Goal: Information Seeking & Learning: Check status

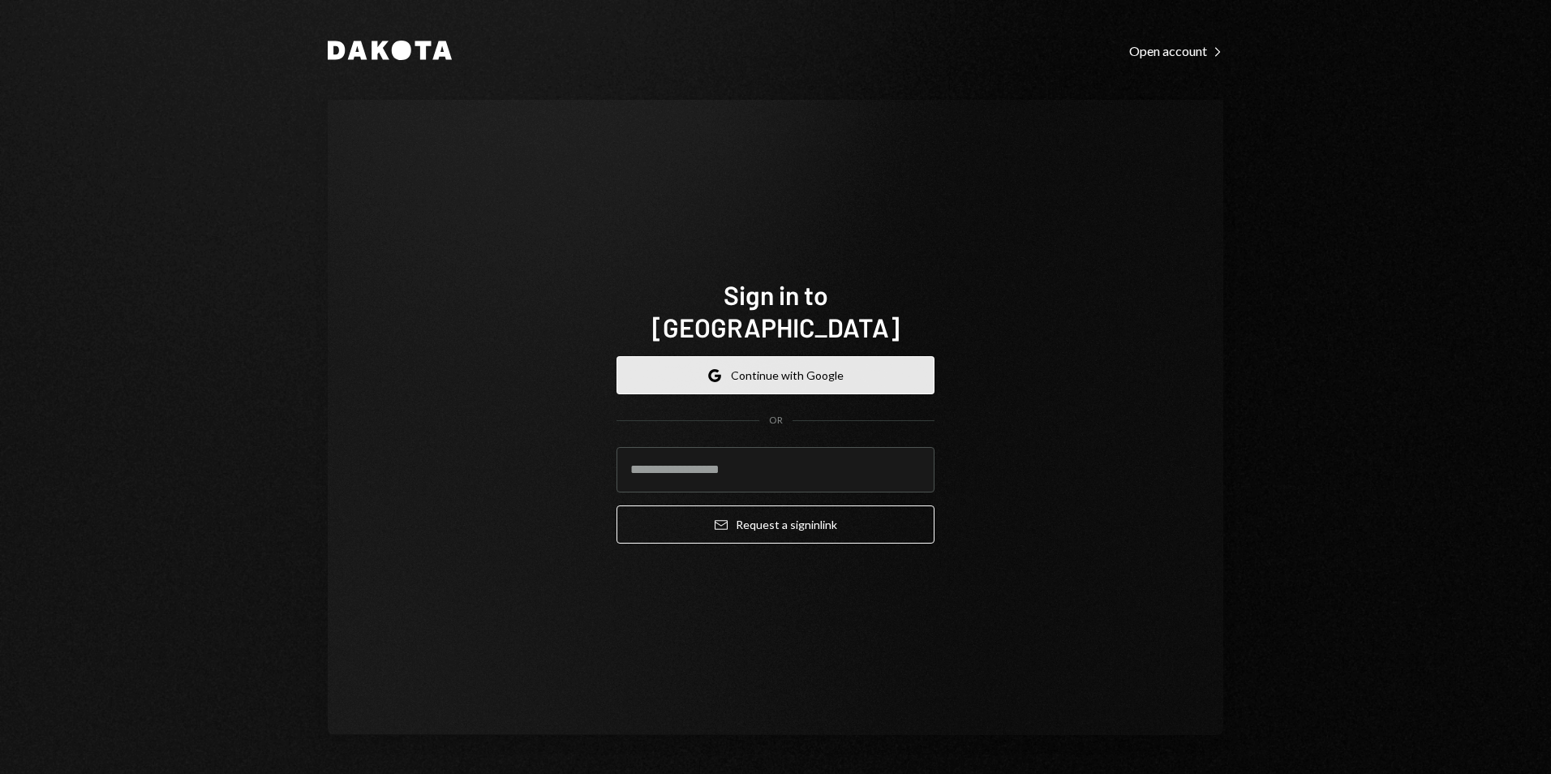
click at [795, 359] on button "Google Continue with Google" at bounding box center [776, 375] width 318 height 38
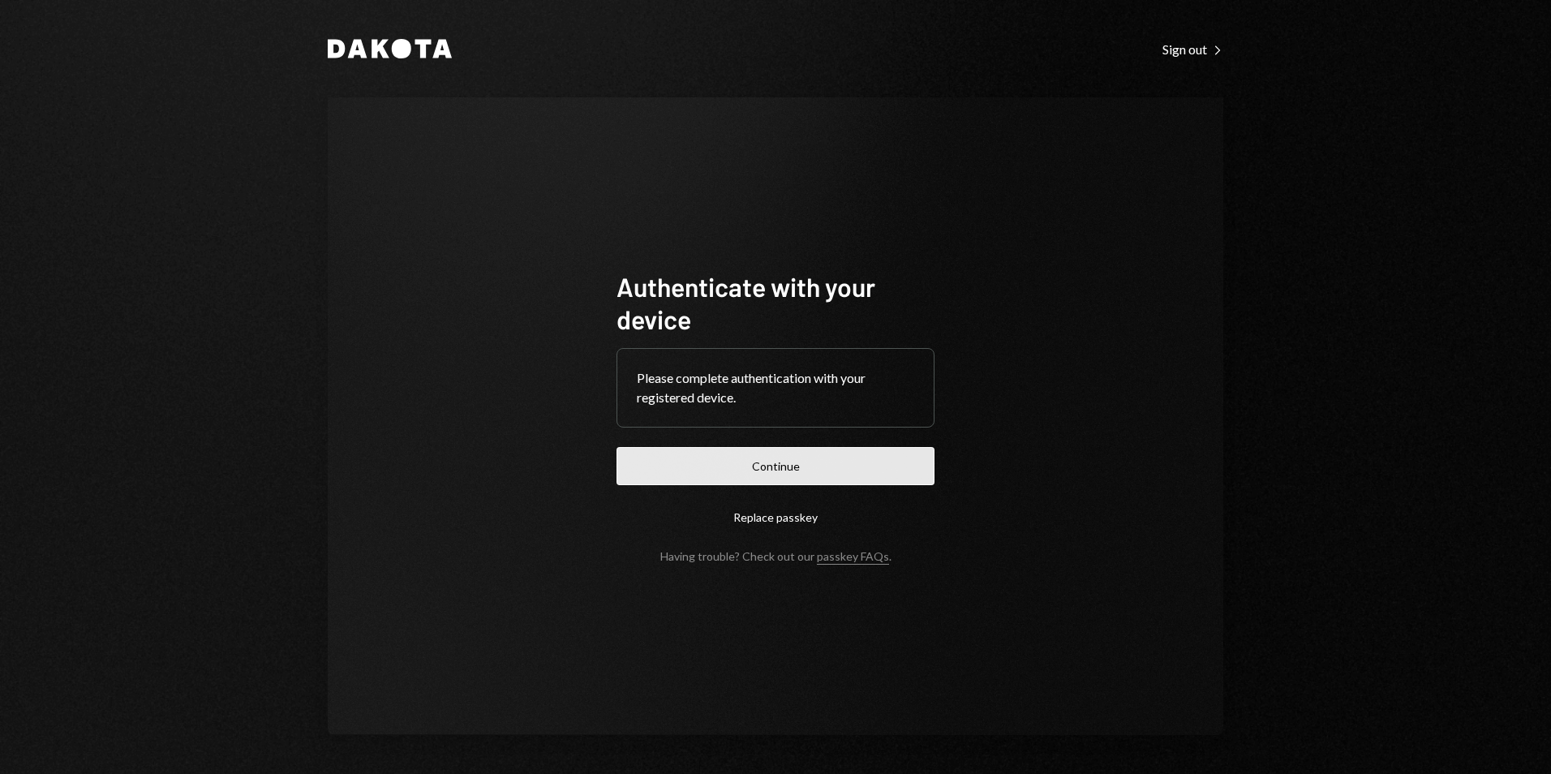
click at [757, 473] on button "Continue" at bounding box center [776, 466] width 318 height 38
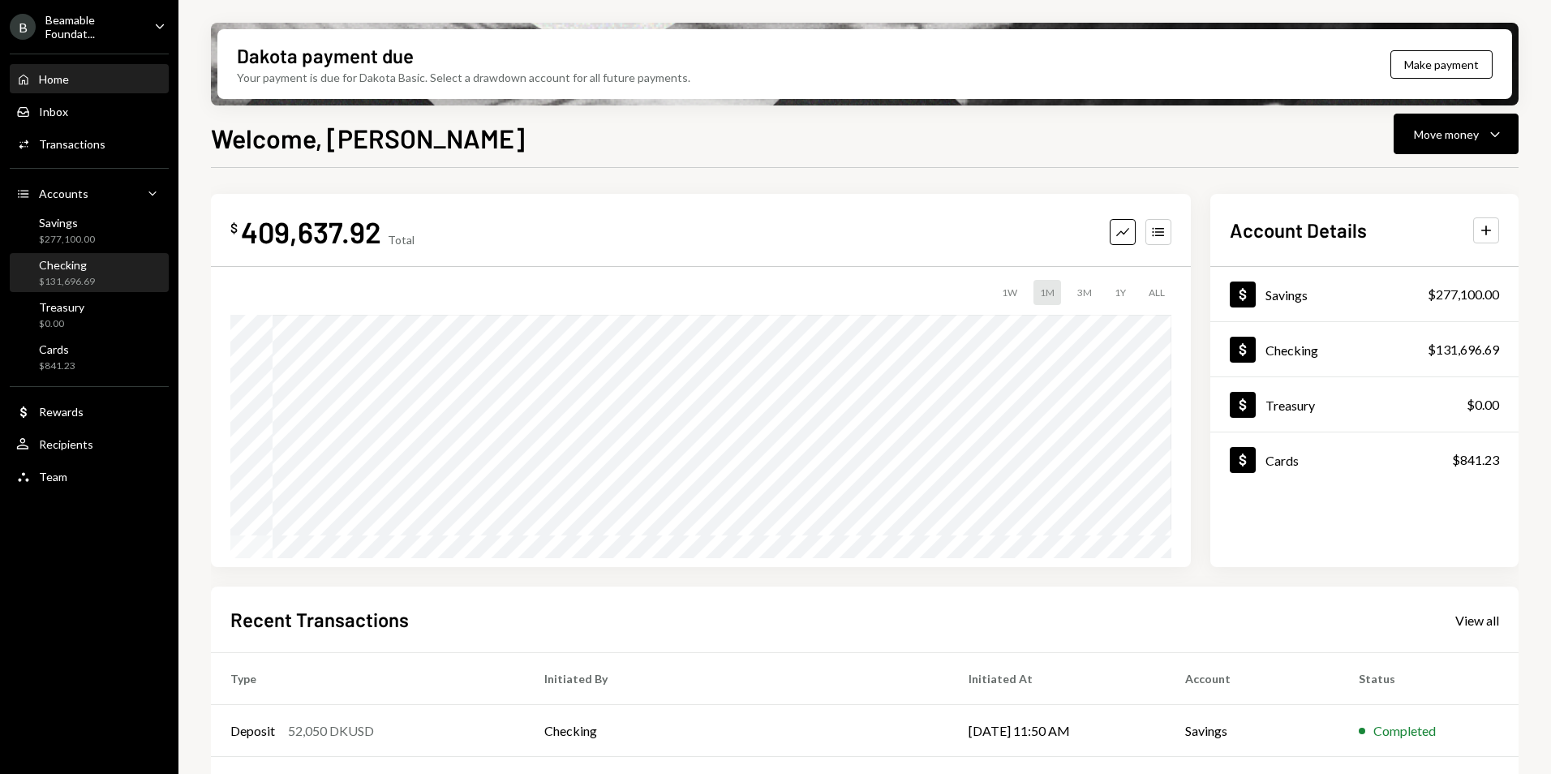
click at [124, 284] on div "Checking $131,696.69" at bounding box center [89, 273] width 146 height 31
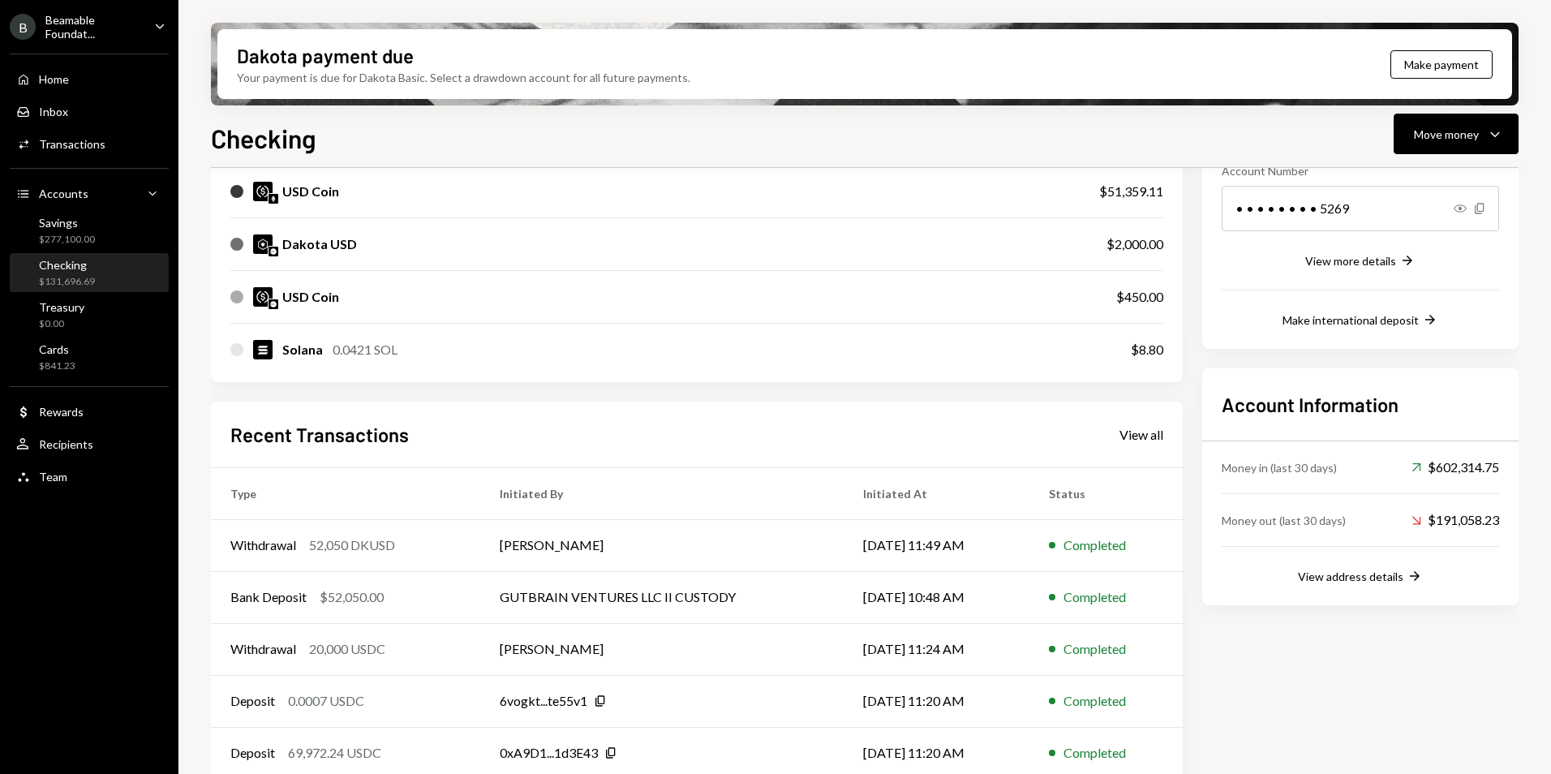
scroll to position [282, 0]
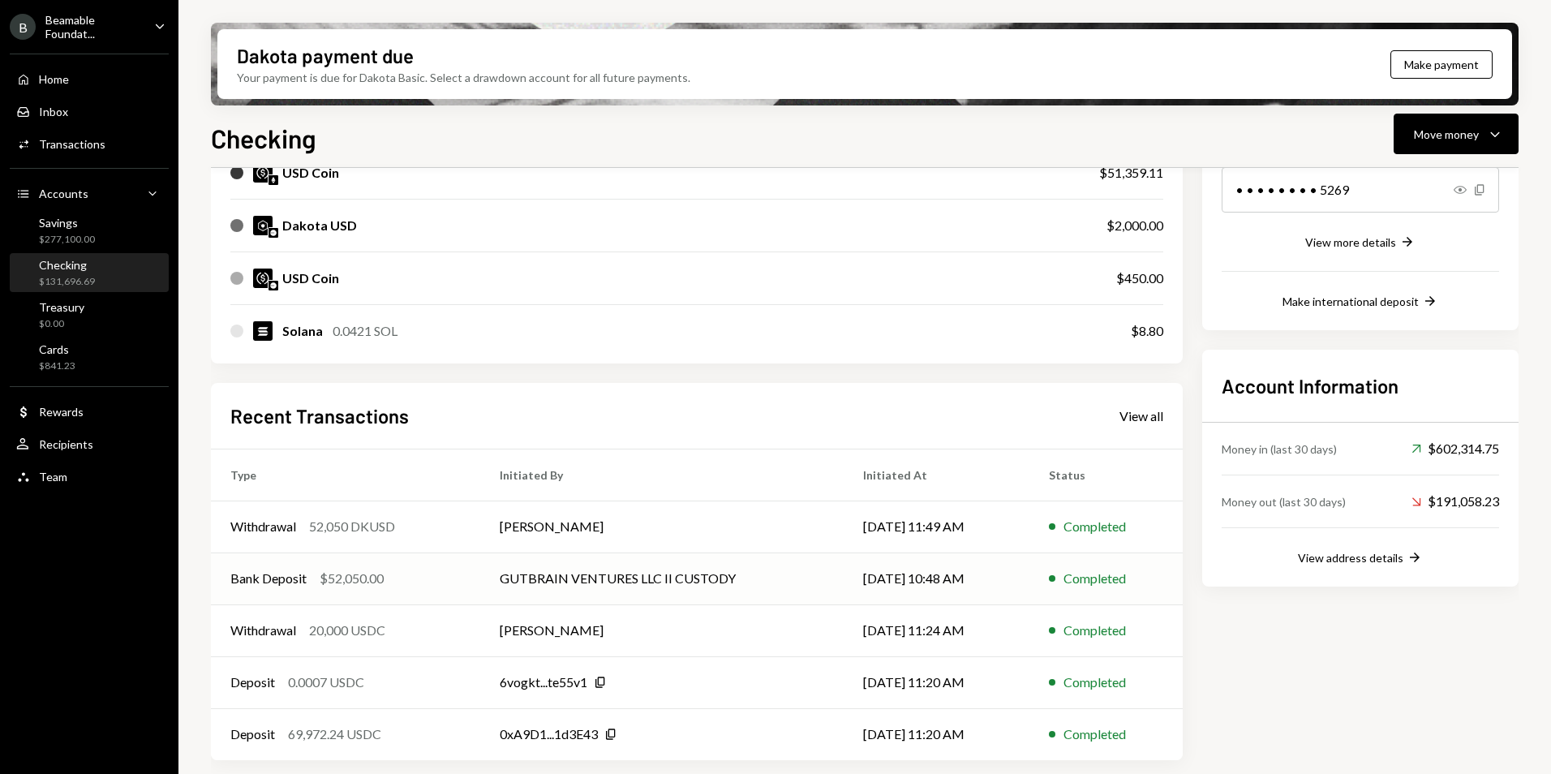
click at [686, 572] on td "GUTBRAIN VENTURES LLC II CUSTODY" at bounding box center [661, 579] width 363 height 52
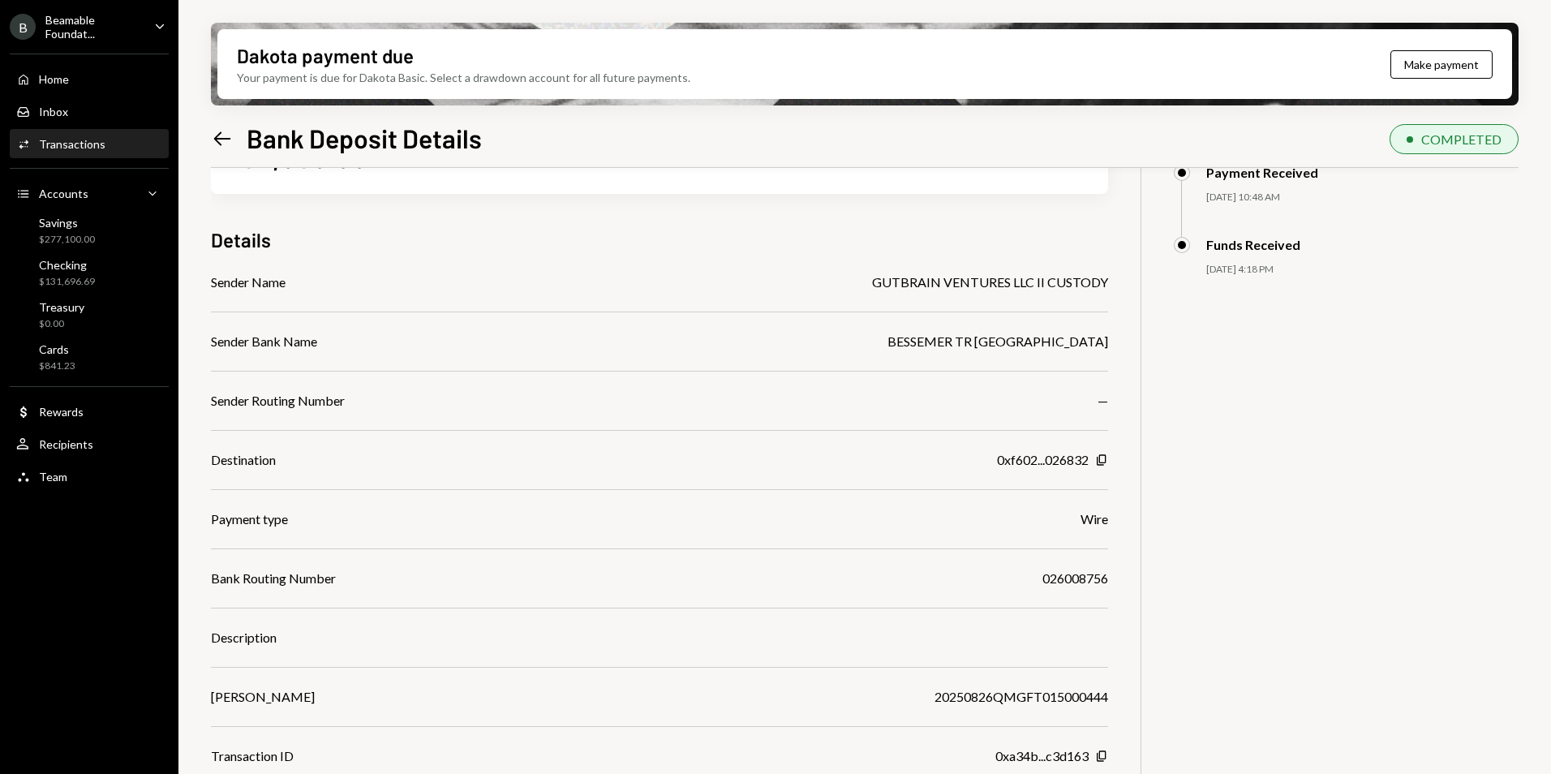
scroll to position [130, 0]
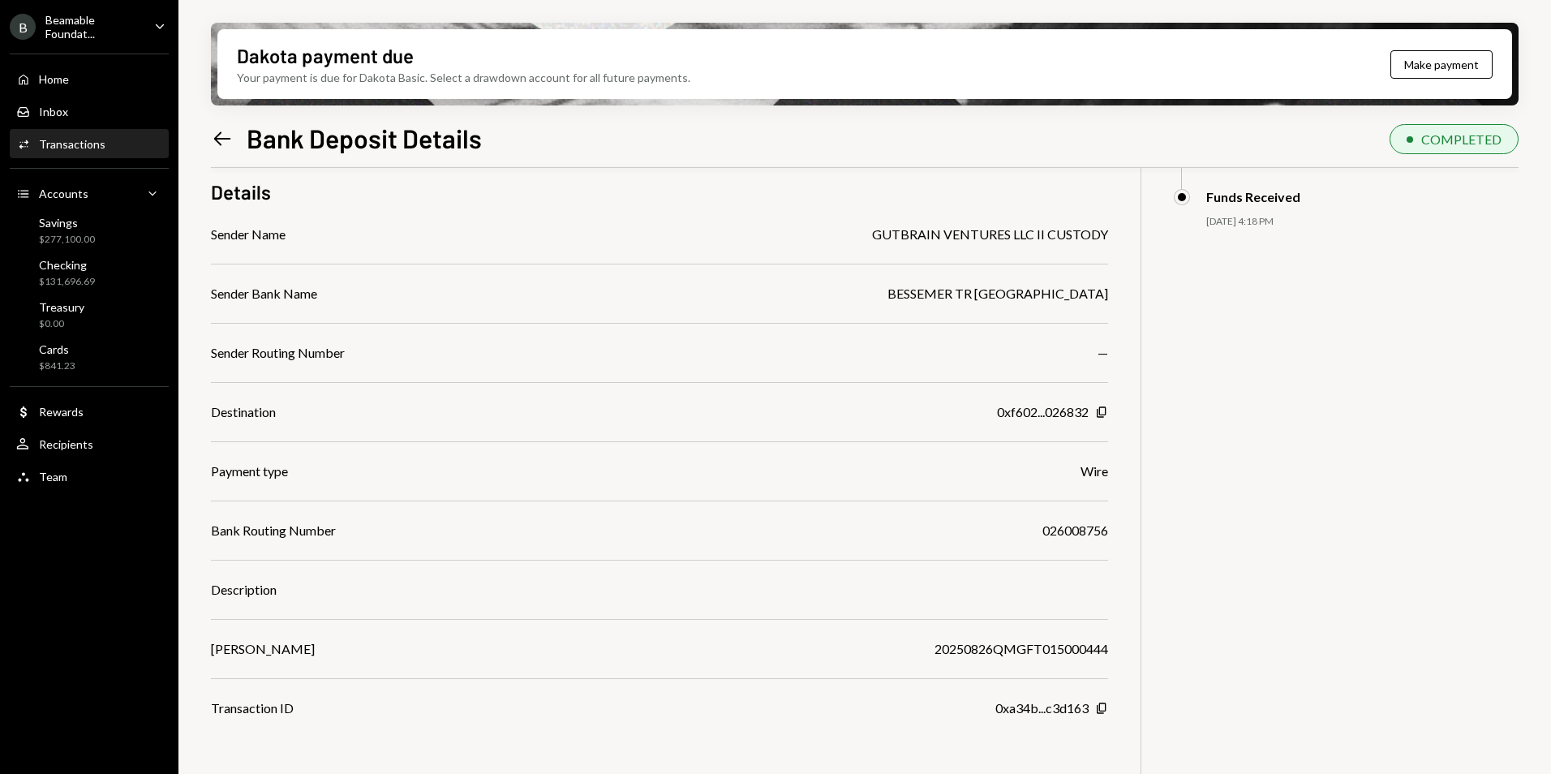
click at [1060, 295] on div "BESSEMER TR NYC" at bounding box center [998, 293] width 221 height 19
click at [1062, 290] on div "BESSEMER TR NYC" at bounding box center [998, 293] width 221 height 19
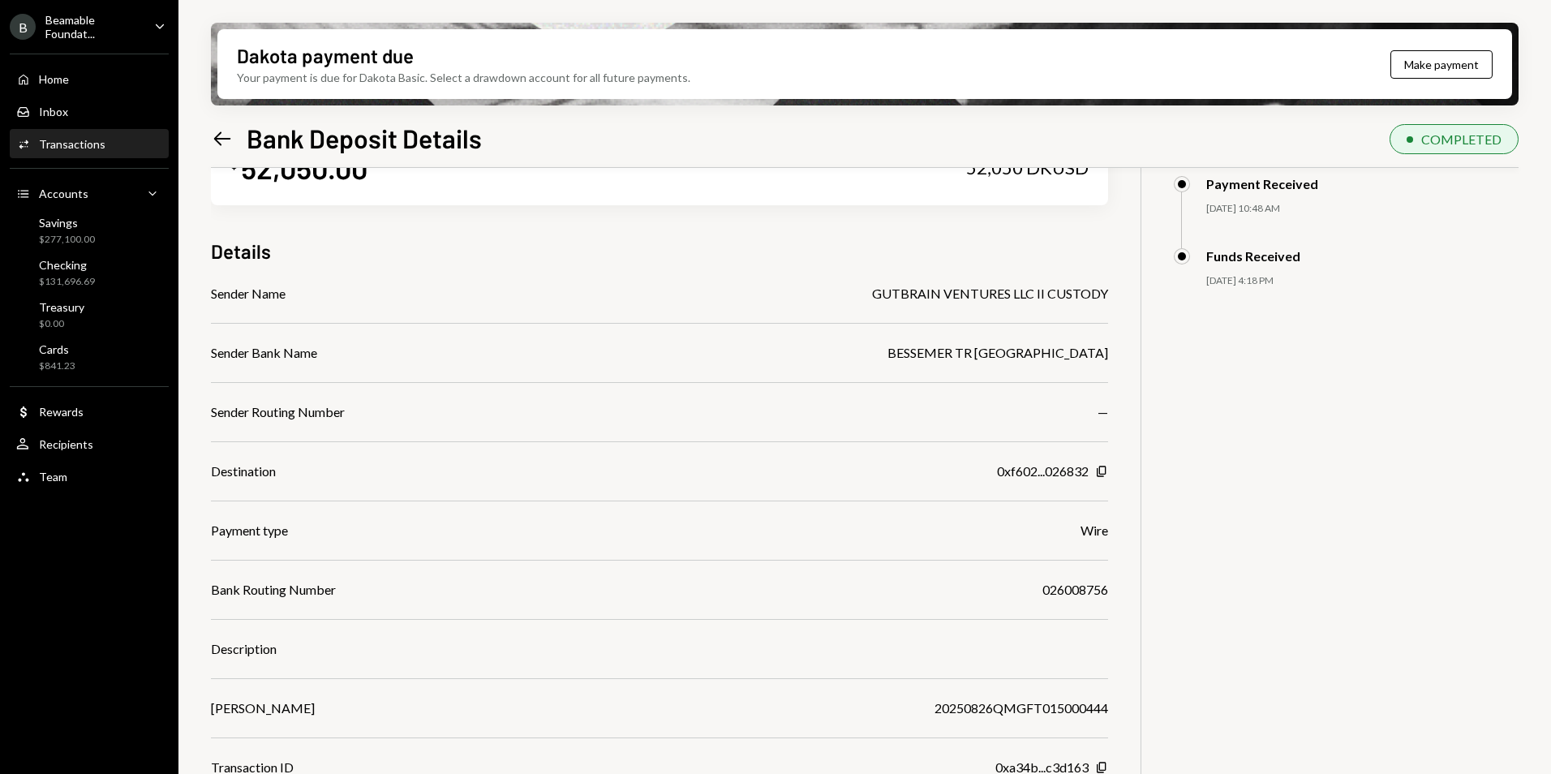
scroll to position [49, 0]
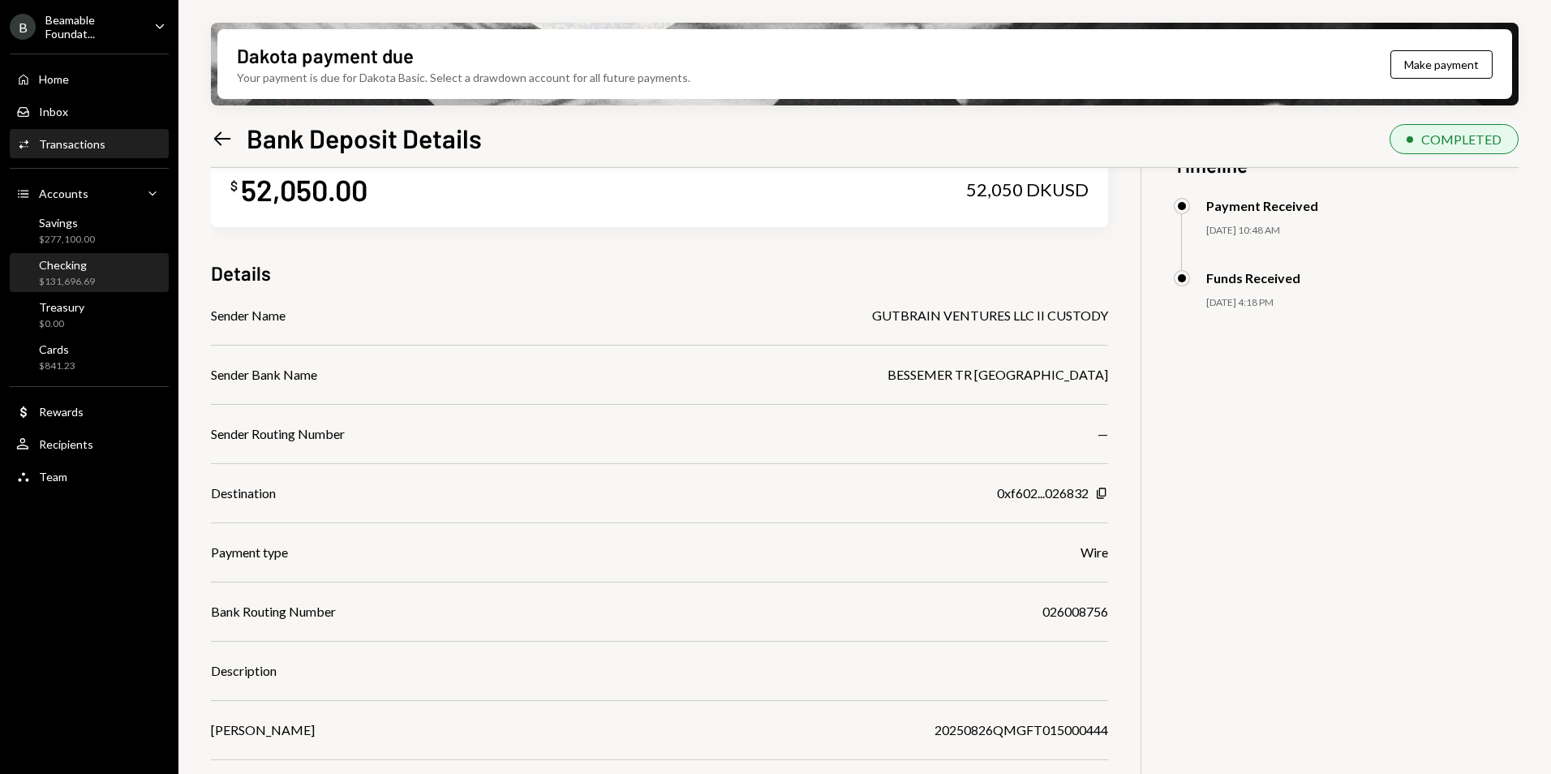
click at [110, 275] on div "Checking $131,696.69" at bounding box center [89, 273] width 146 height 31
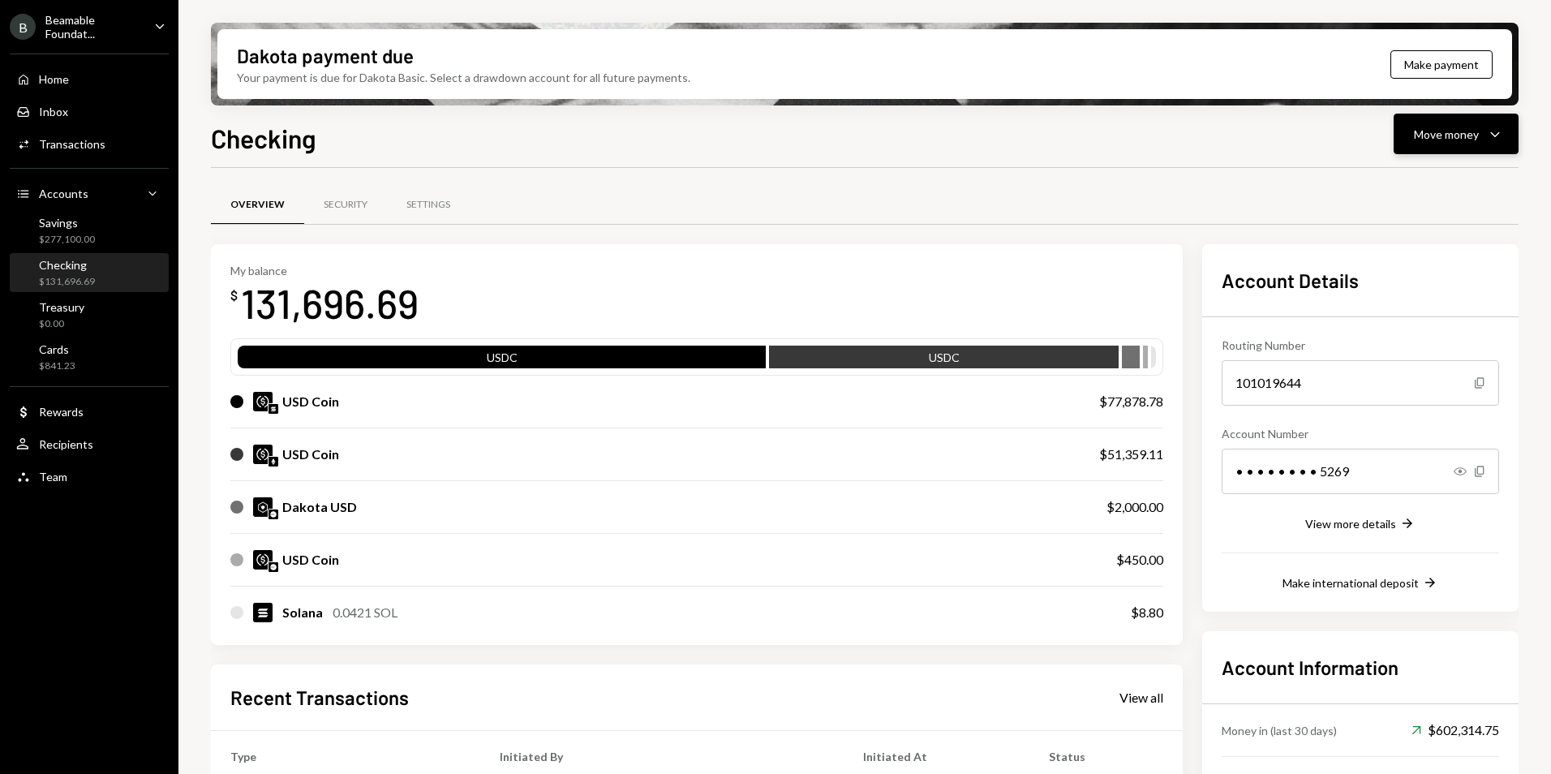
click at [1449, 149] on button "Move money Caret Down" at bounding box center [1456, 134] width 125 height 41
click at [1440, 255] on div "Deposit" at bounding box center [1443, 255] width 118 height 17
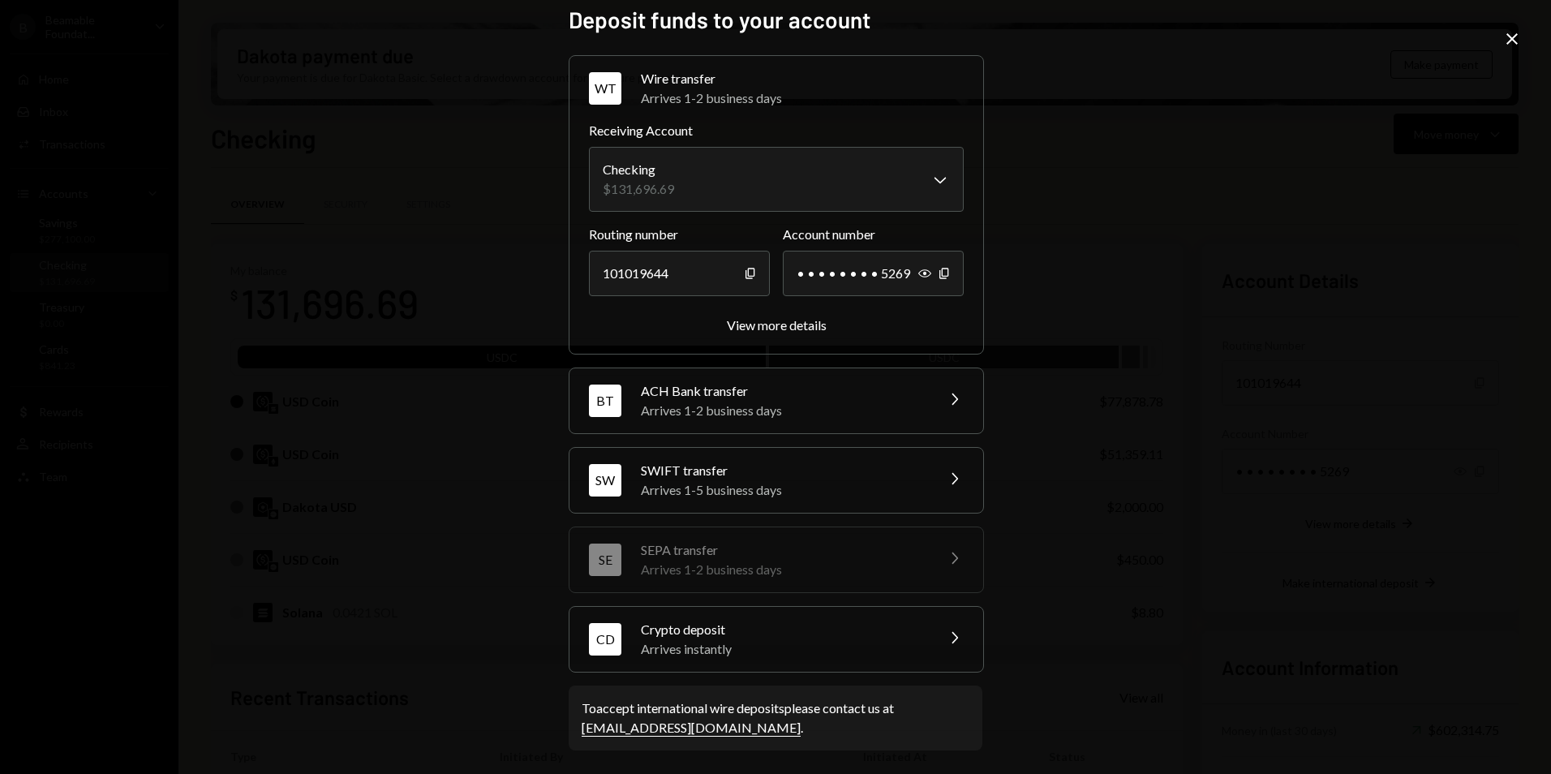
scroll to position [16, 0]
click at [720, 656] on div "Arrives instantly" at bounding box center [783, 646] width 284 height 19
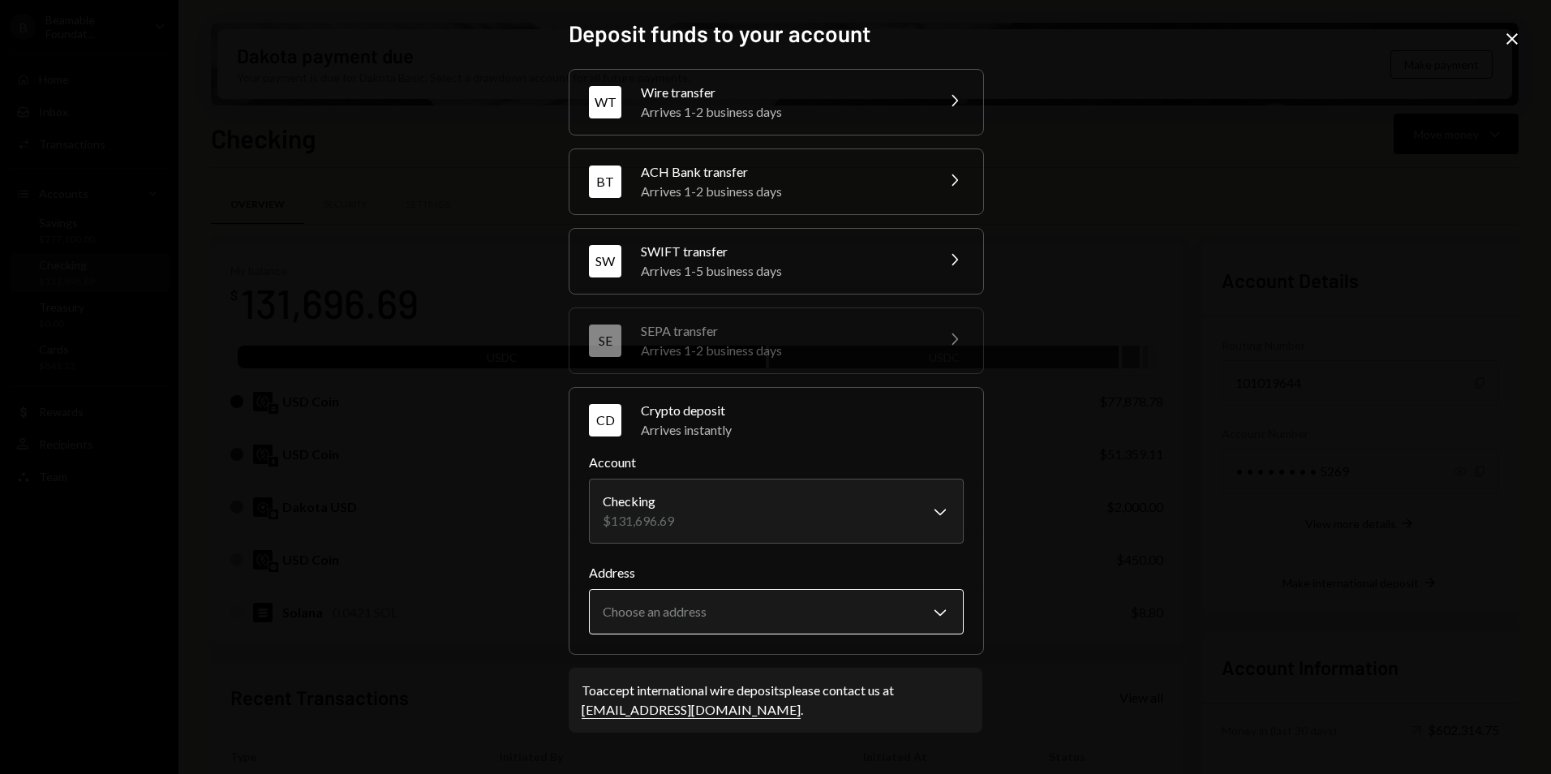
click at [705, 601] on body "B Beamable Foundat... Caret Down Home Home Inbox Inbox Activities Transactions …" at bounding box center [775, 387] width 1551 height 774
select select "**********"
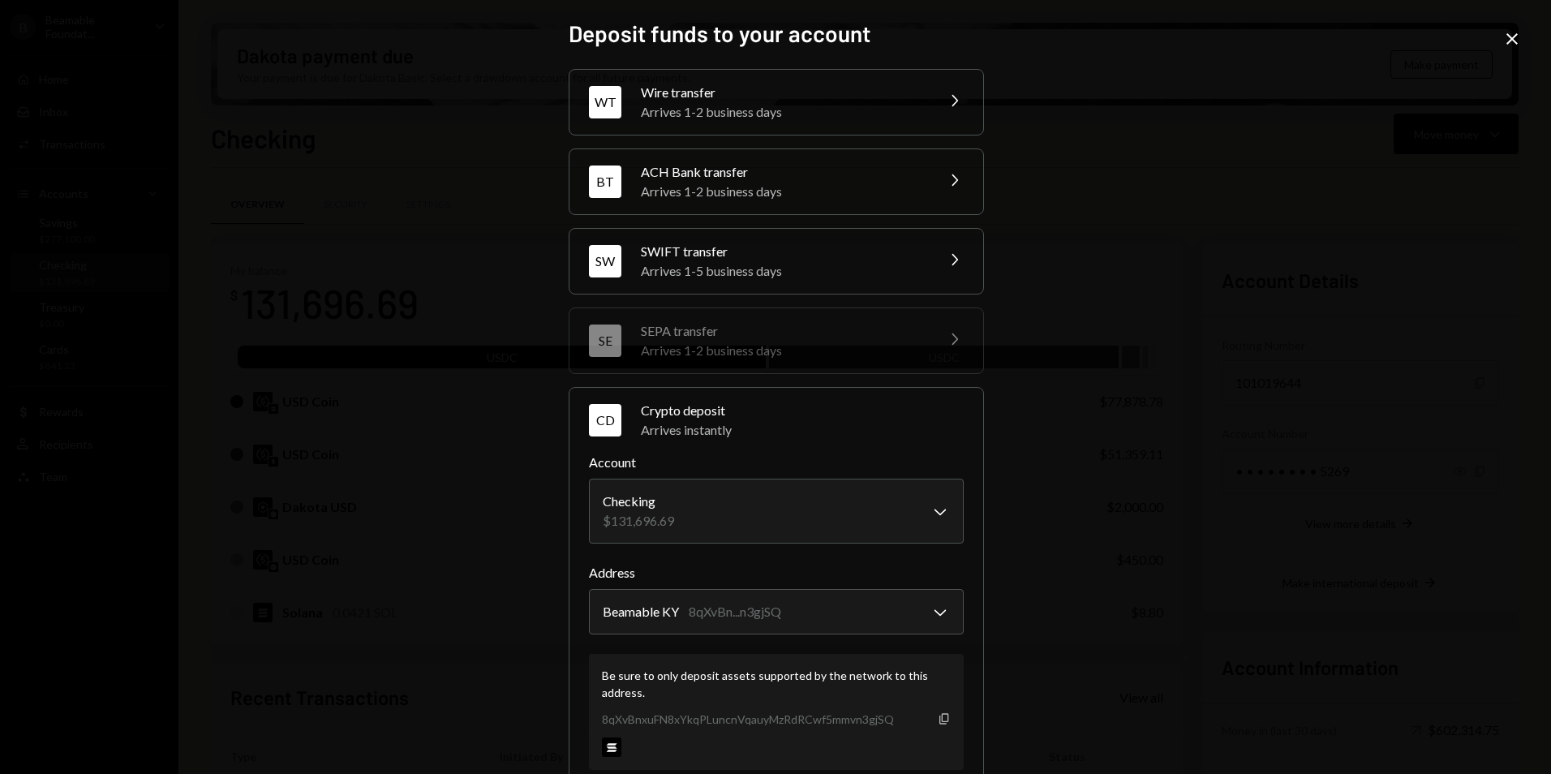
click at [940, 718] on icon "button" at bounding box center [944, 718] width 9 height 11
click at [1517, 40] on icon "Close" at bounding box center [1512, 38] width 19 height 19
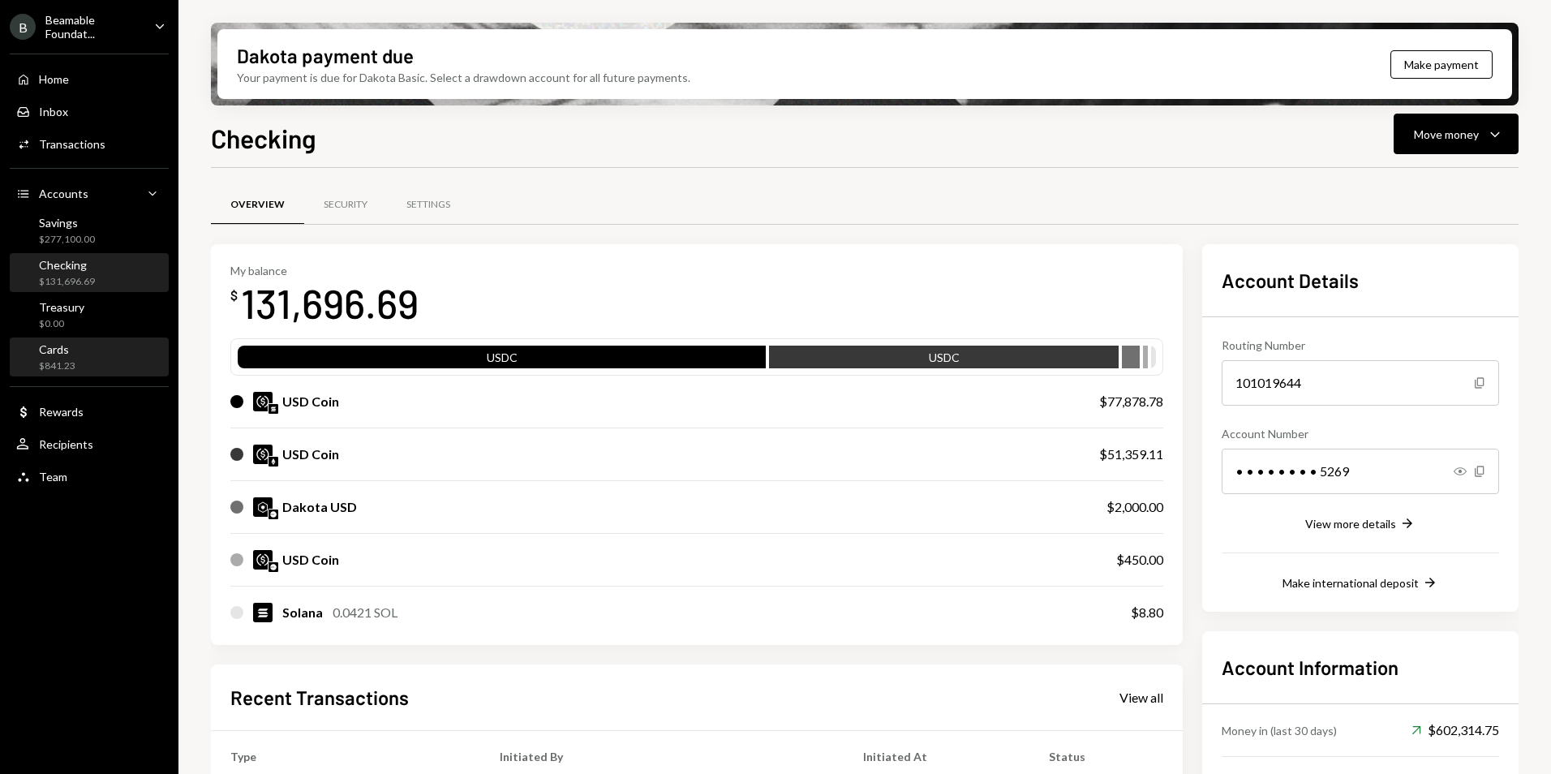
click at [64, 358] on div "Cards $841.23" at bounding box center [57, 357] width 37 height 31
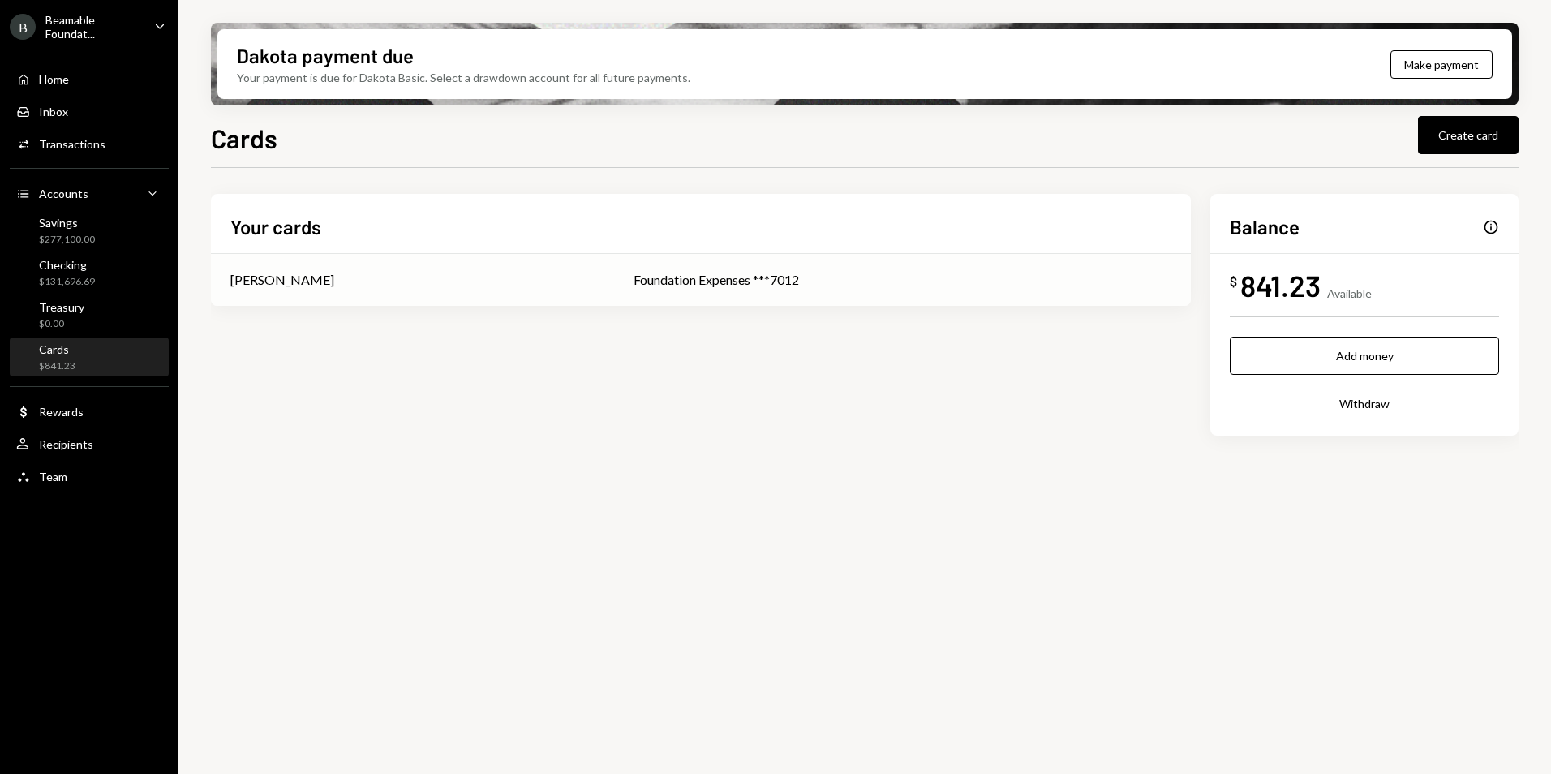
click at [680, 271] on div "Foundation Expenses ***7012" at bounding box center [903, 279] width 538 height 19
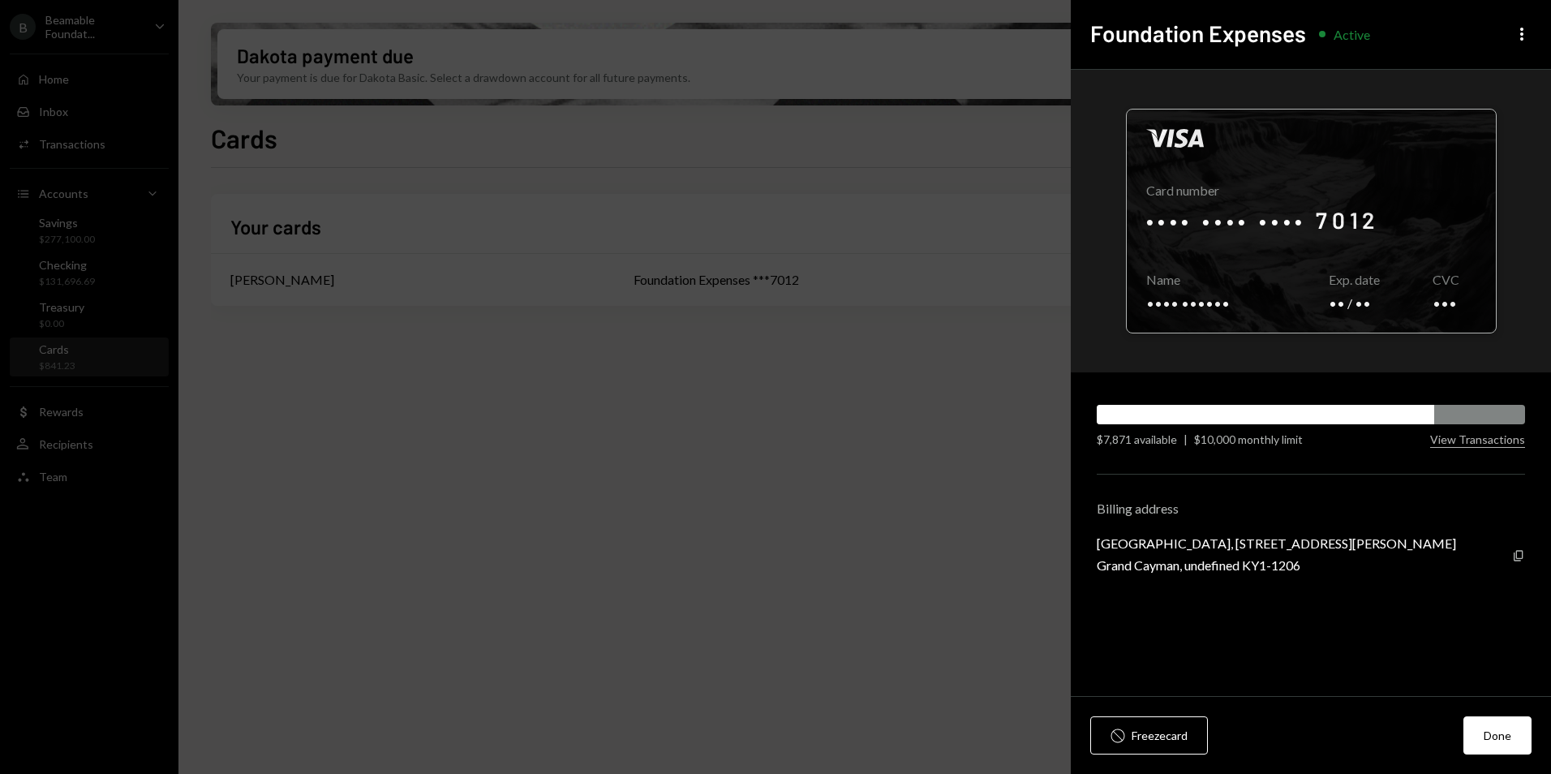
click at [1336, 215] on div at bounding box center [1311, 221] width 369 height 223
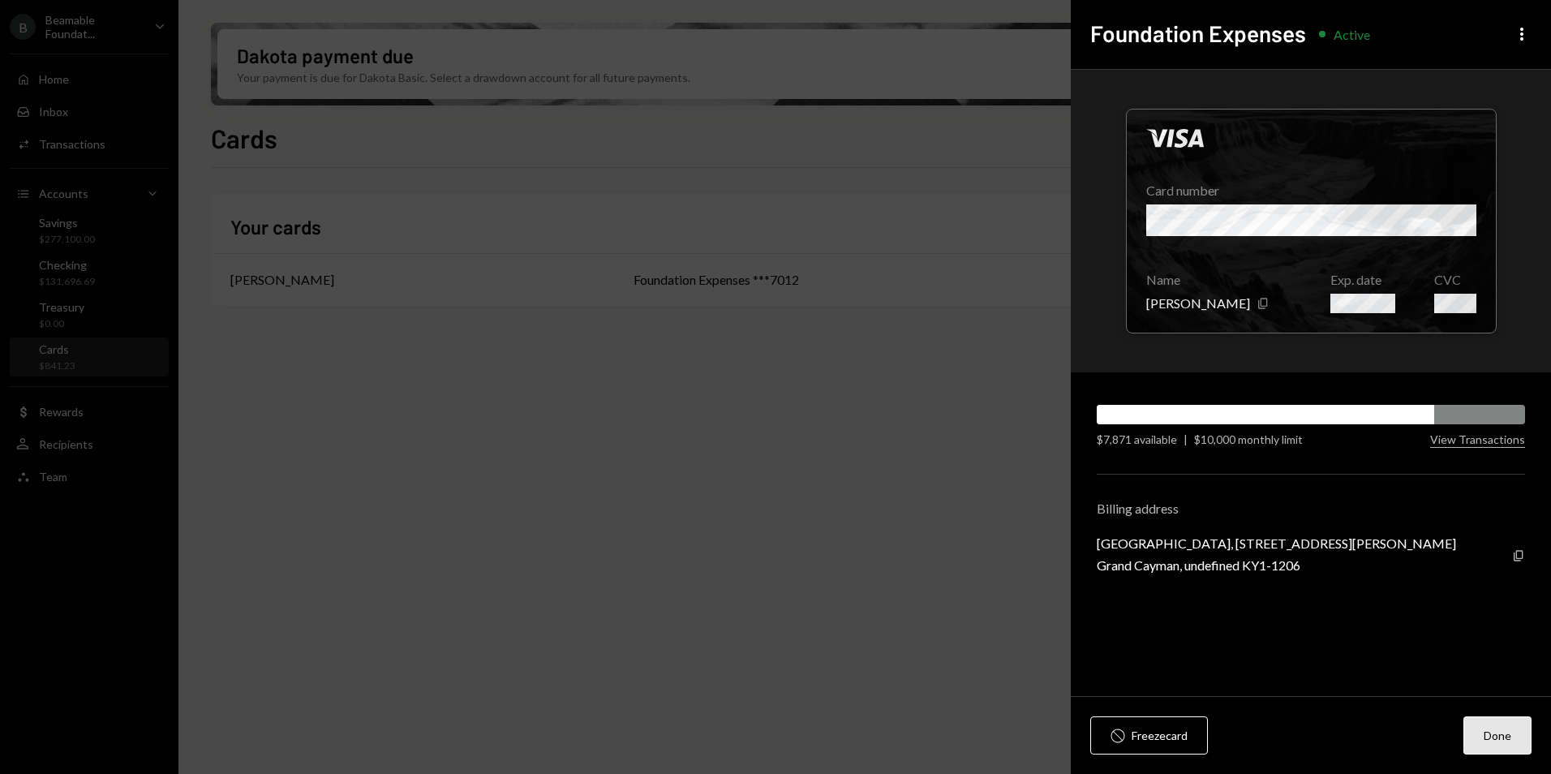
click at [1508, 746] on button "Done" at bounding box center [1498, 735] width 68 height 38
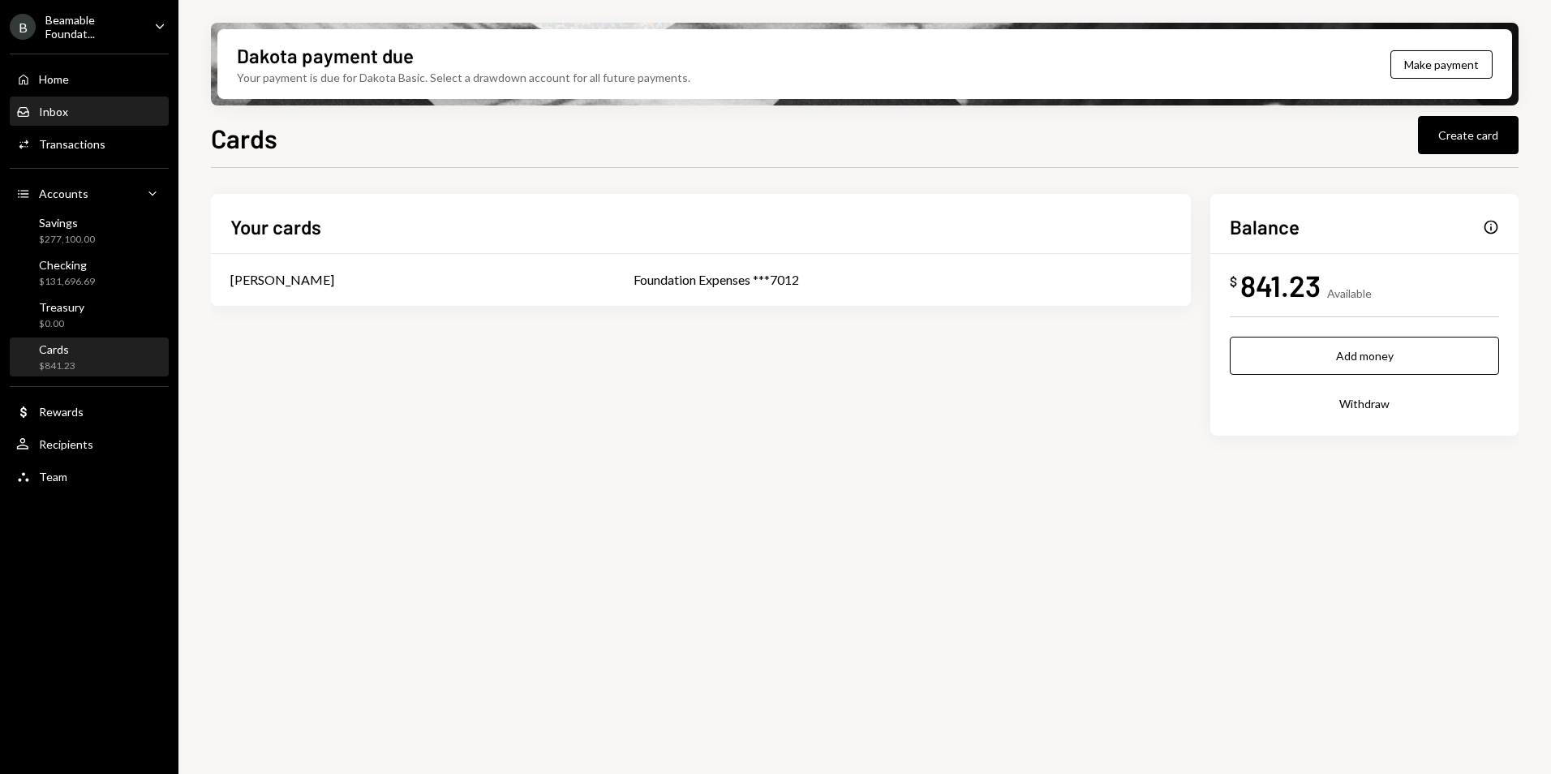
click at [81, 123] on div "Inbox Inbox" at bounding box center [89, 112] width 146 height 28
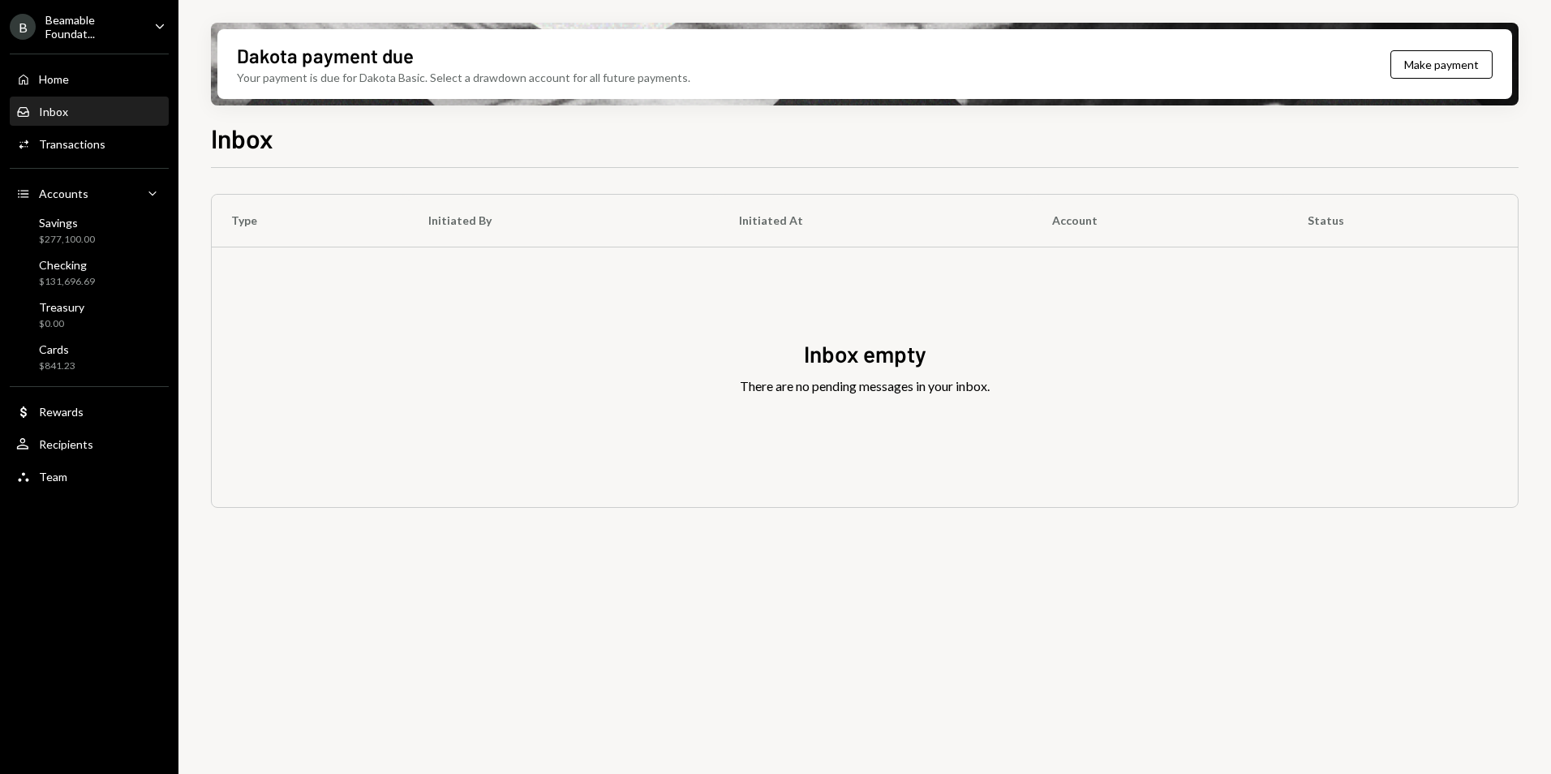
click at [82, 142] on div "Transactions" at bounding box center [72, 144] width 67 height 14
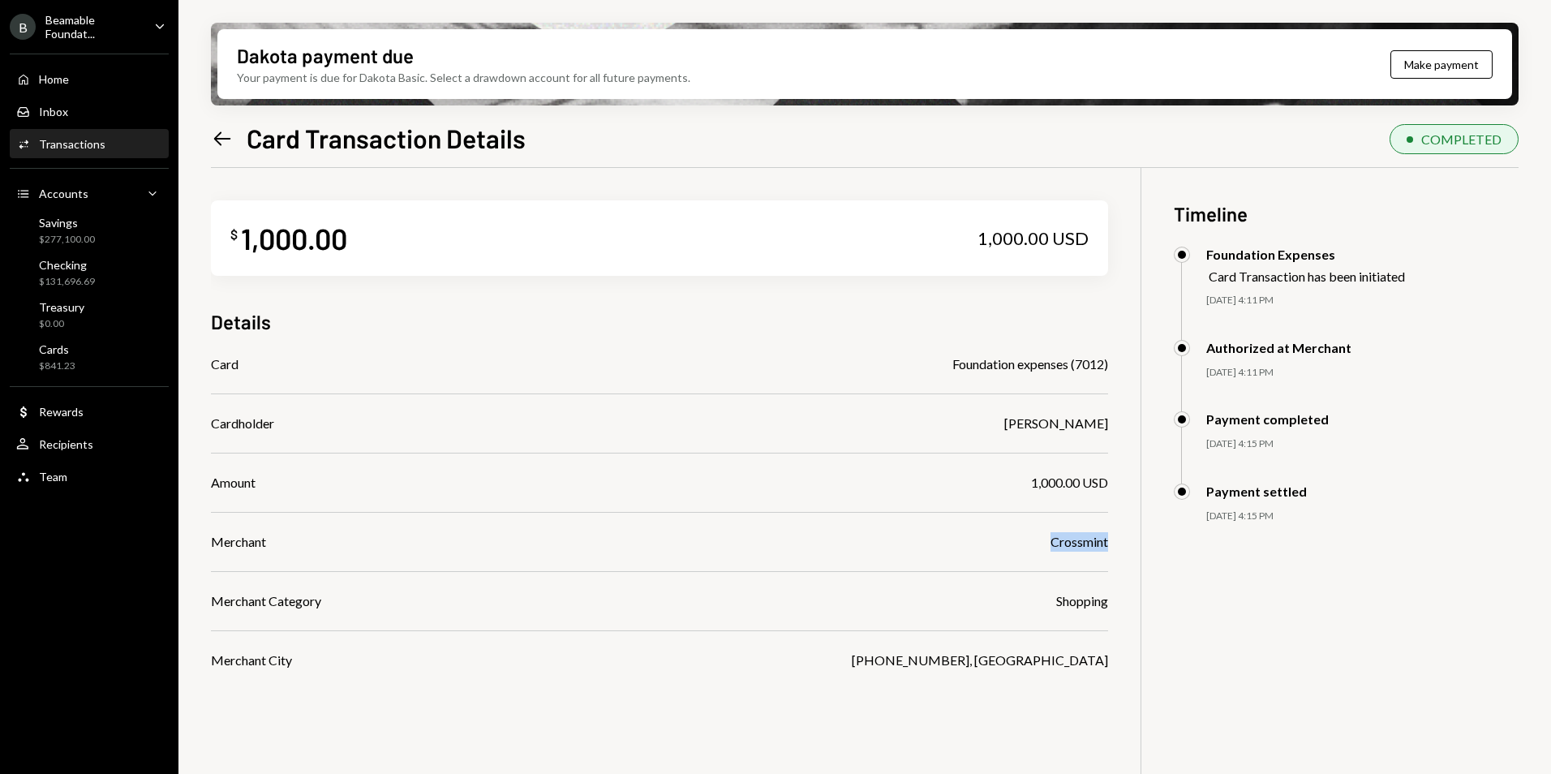
drag, startPoint x: 1045, startPoint y: 539, endPoint x: 1107, endPoint y: 547, distance: 62.2
click at [1107, 547] on div "Merchant Crossmint" at bounding box center [659, 541] width 897 height 19
copy div "Crossmint"
click at [222, 135] on icon "Left Arrow" at bounding box center [222, 138] width 23 height 23
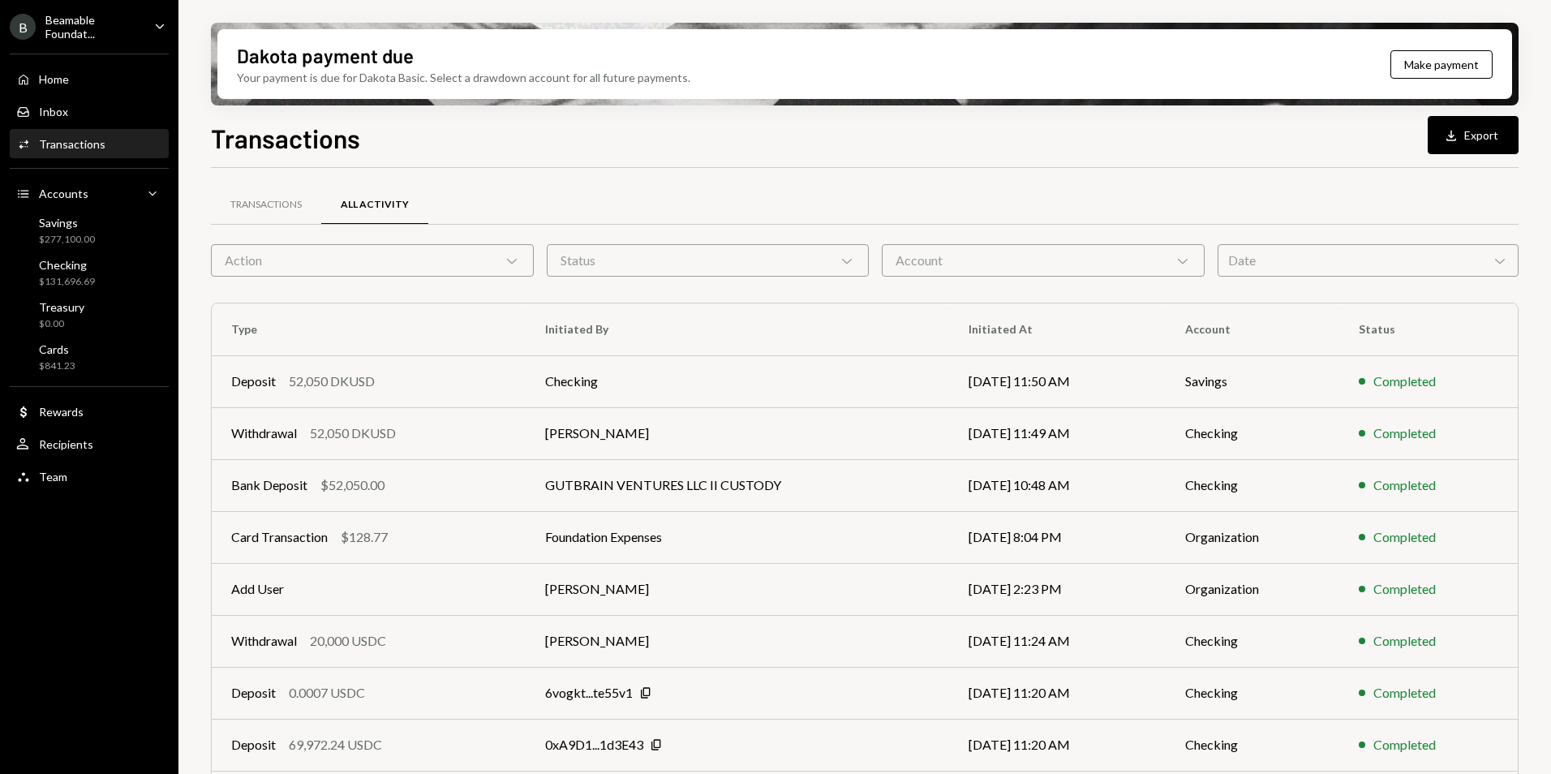
click at [290, 266] on div "Action Chevron Down" at bounding box center [372, 260] width 323 height 32
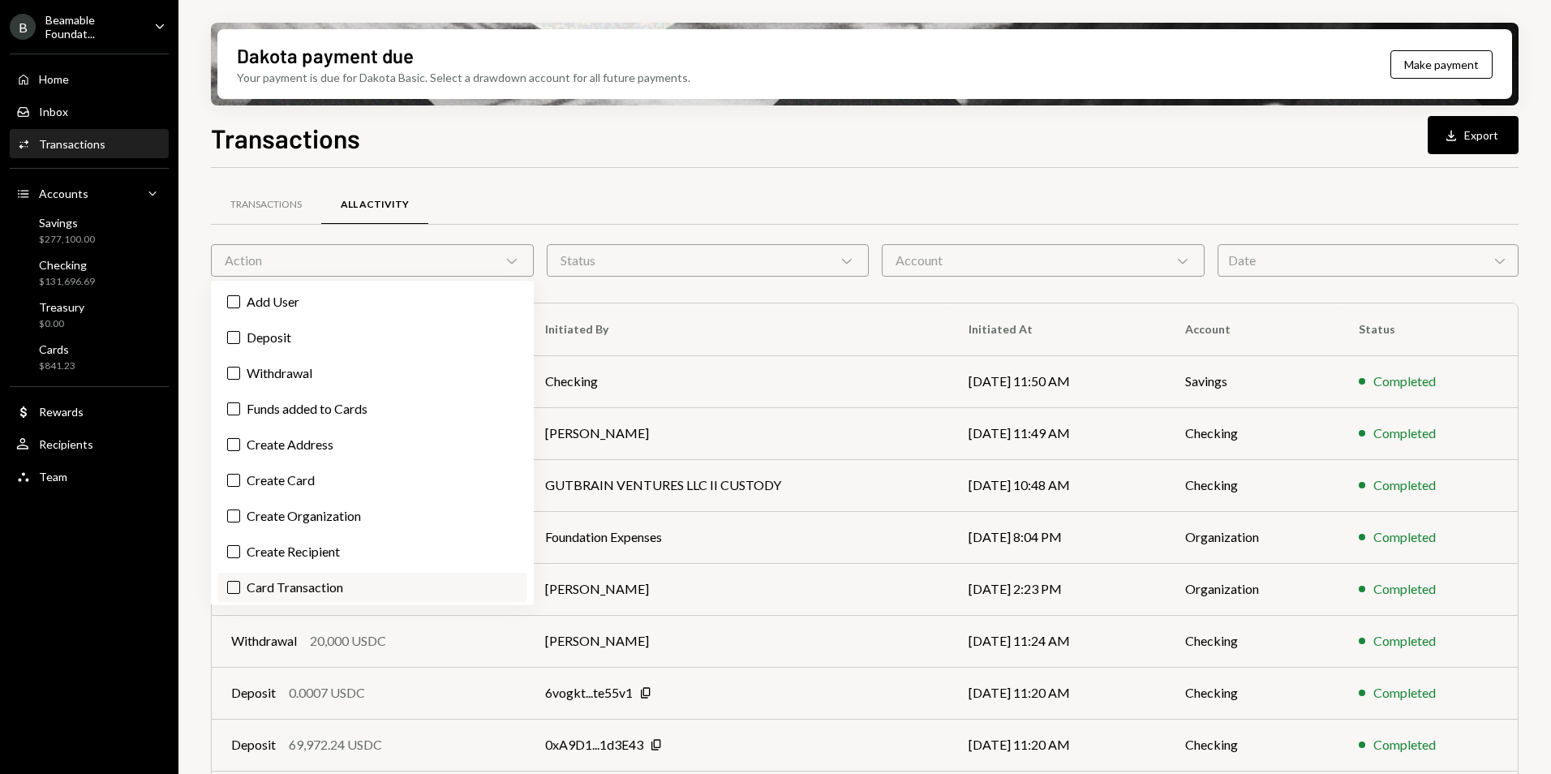
click at [324, 588] on label "Card Transaction" at bounding box center [372, 587] width 310 height 29
click at [240, 588] on button "Card Transaction" at bounding box center [233, 587] width 13 height 13
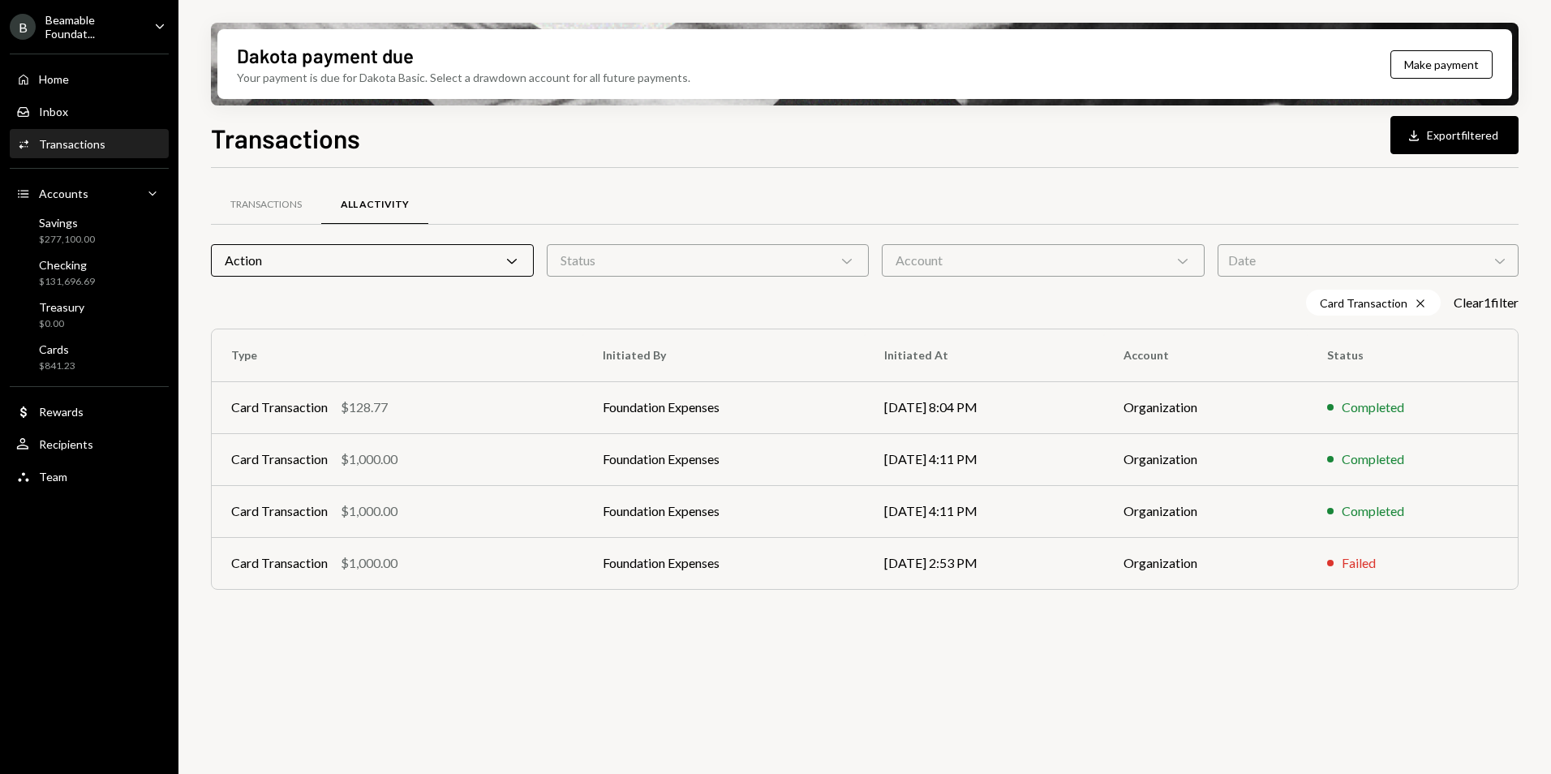
click at [701, 63] on div "Dakota payment due Your payment is due for Dakota Basic. Select a drawdown acco…" at bounding box center [864, 64] width 1295 height 70
click at [762, 417] on td "Foundation Expenses" at bounding box center [724, 407] width 282 height 52
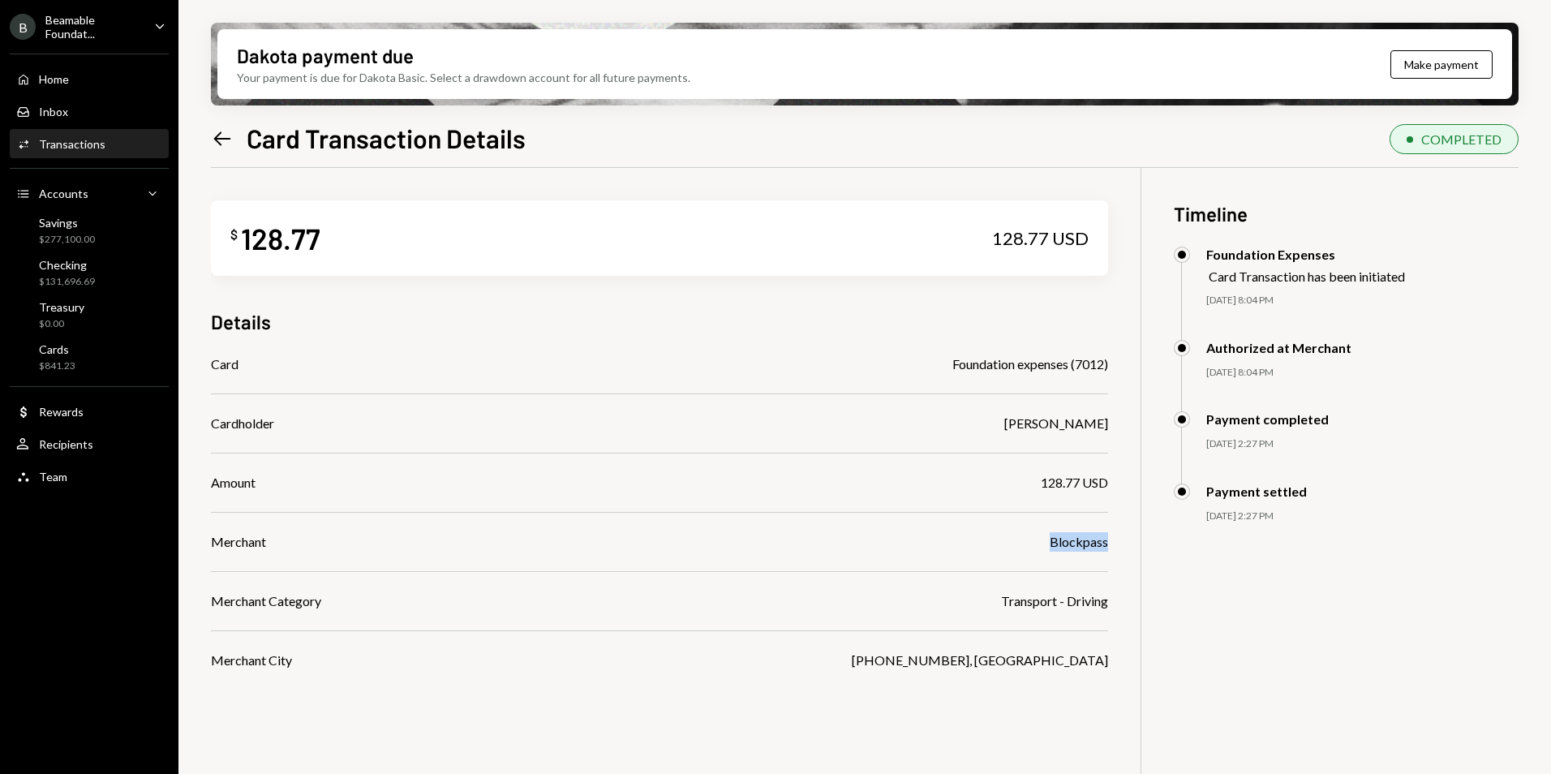
drag, startPoint x: 1037, startPoint y: 540, endPoint x: 1110, endPoint y: 543, distance: 73.1
click at [1110, 543] on div "$ 128.77 128.77 USD Details Card Foundation expenses (7012) Cardholder [PERSON_…" at bounding box center [865, 555] width 1308 height 774
copy div "Blockpass"
click at [83, 275] on div "$131,696.69" at bounding box center [67, 282] width 56 height 14
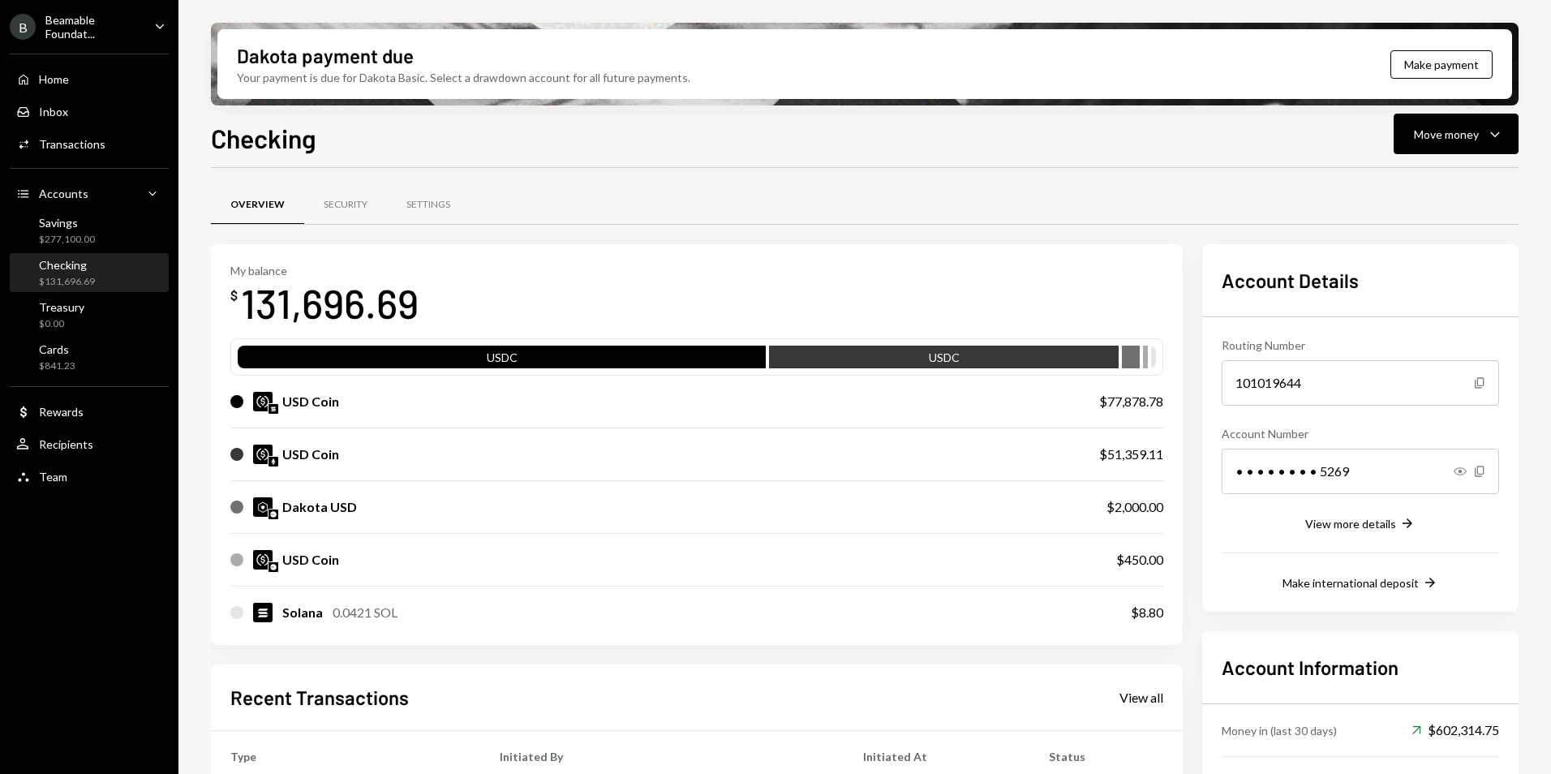
scroll to position [282, 0]
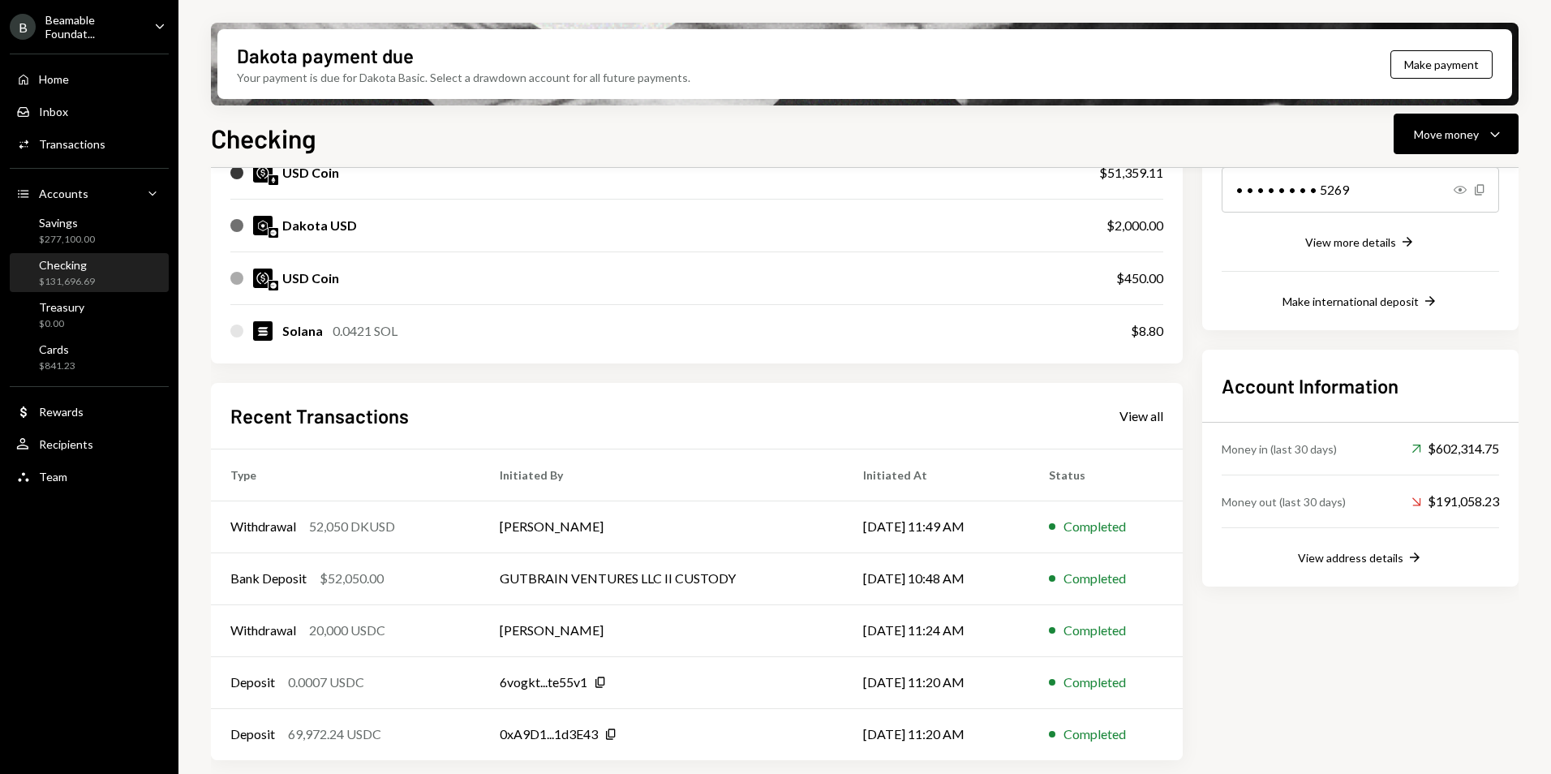
click at [1142, 424] on div "Recent Transactions View all" at bounding box center [696, 415] width 933 height 27
click at [1141, 420] on div "View all" at bounding box center [1142, 416] width 44 height 16
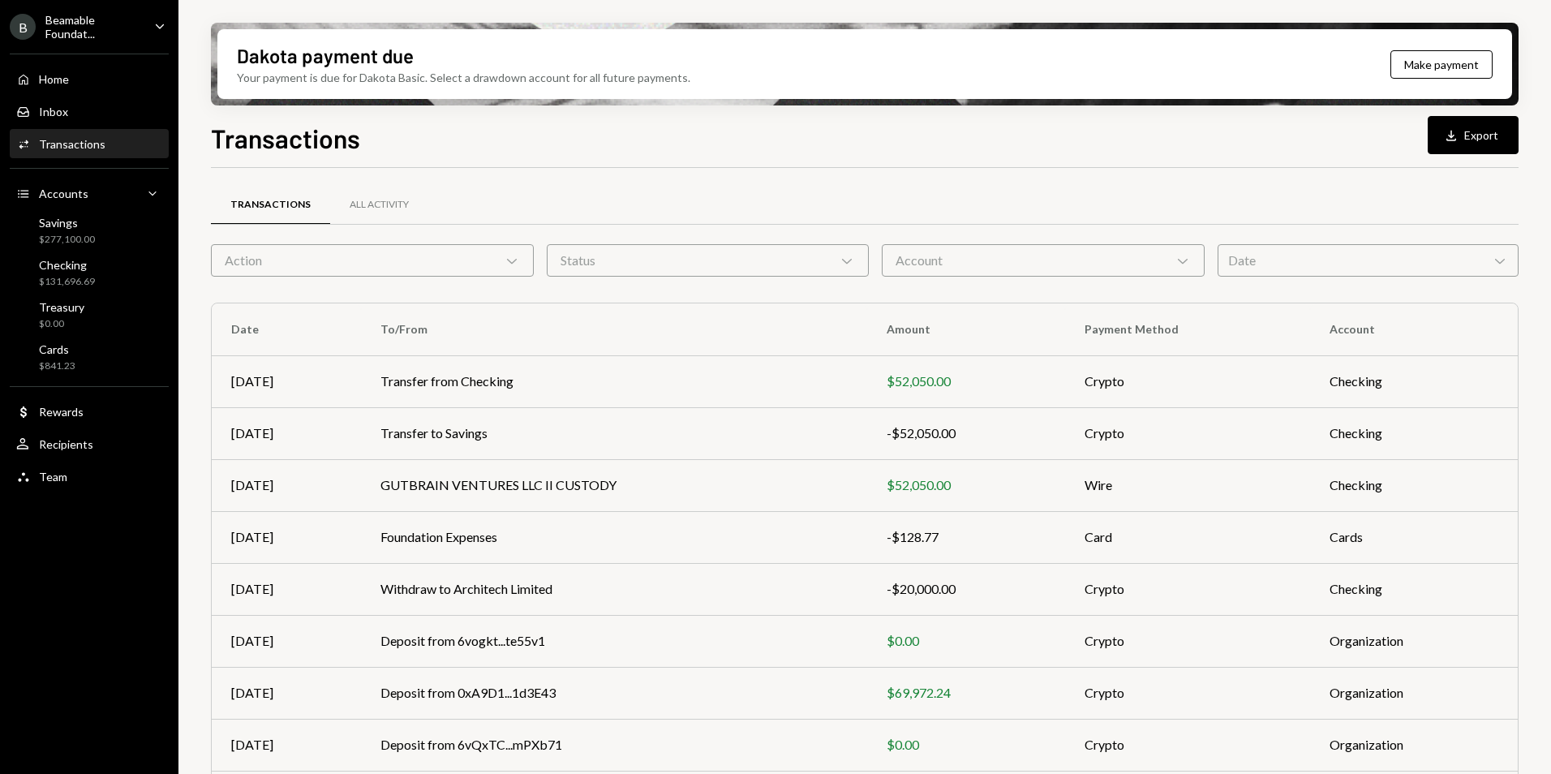
click at [299, 267] on div "Action Chevron Down" at bounding box center [372, 260] width 323 height 32
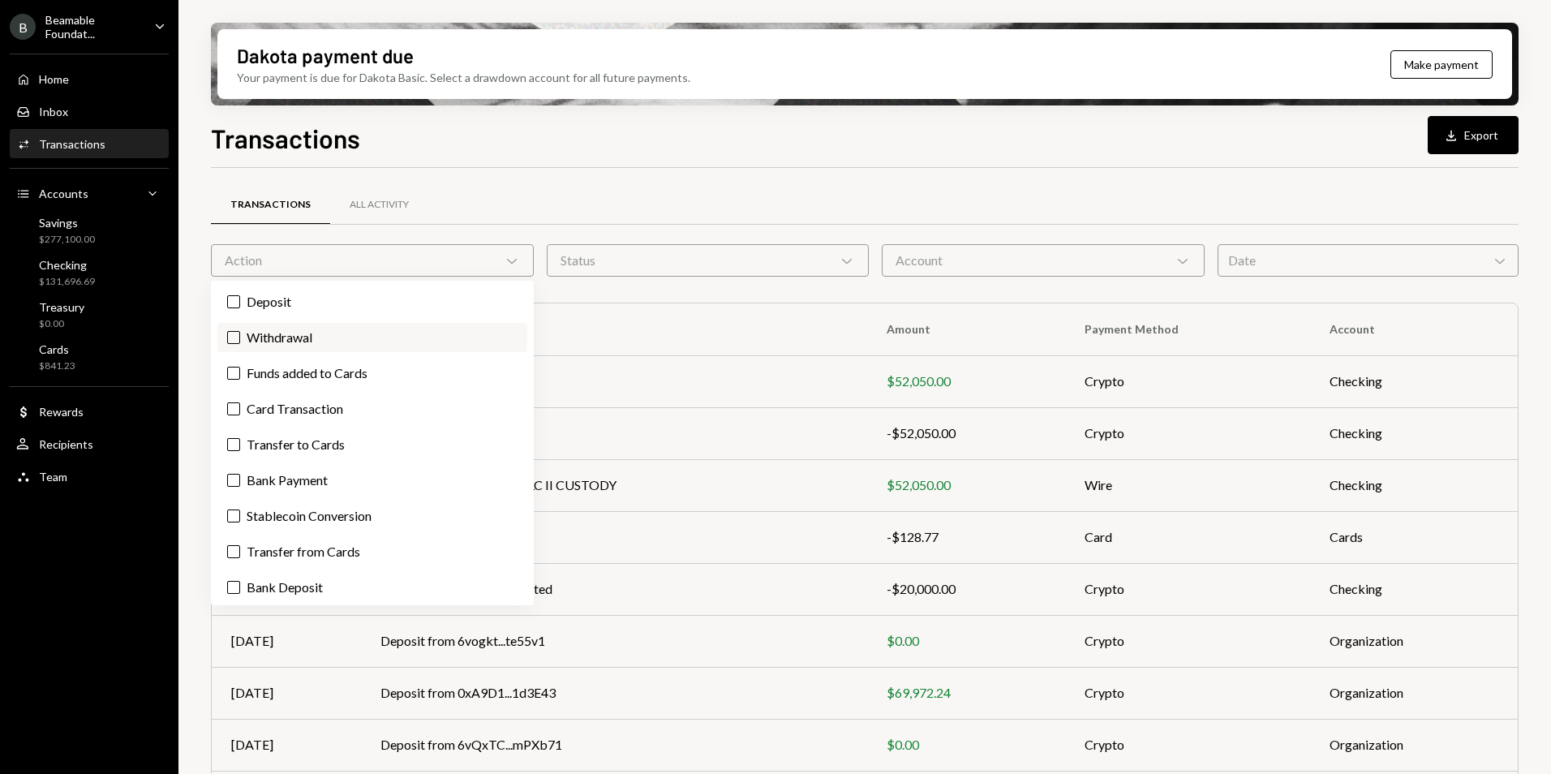
click at [312, 330] on label "Withdrawal" at bounding box center [372, 337] width 310 height 29
click at [240, 331] on button "Withdrawal" at bounding box center [233, 337] width 13 height 13
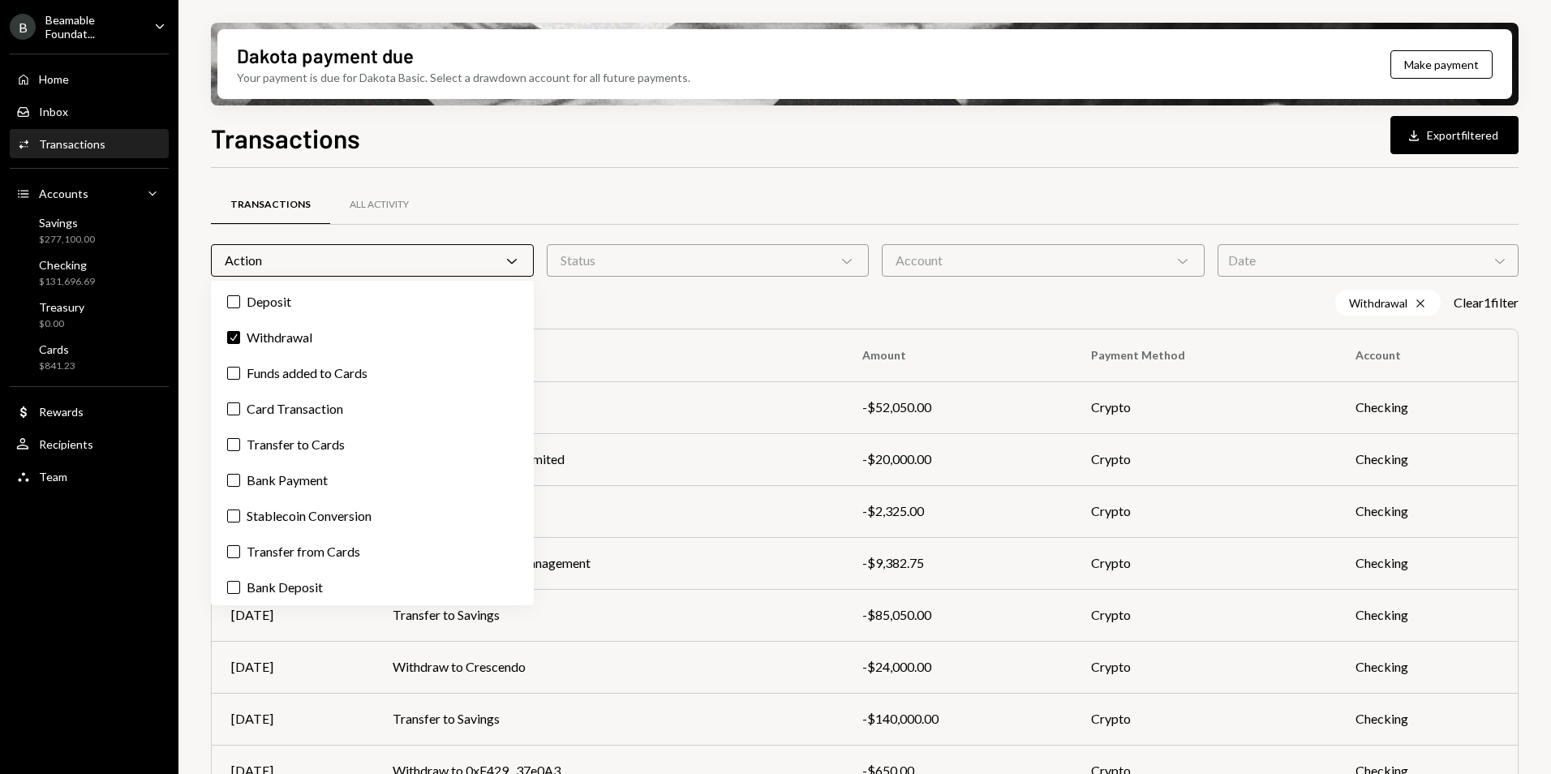
click at [721, 255] on div "Status Chevron Down" at bounding box center [708, 260] width 323 height 32
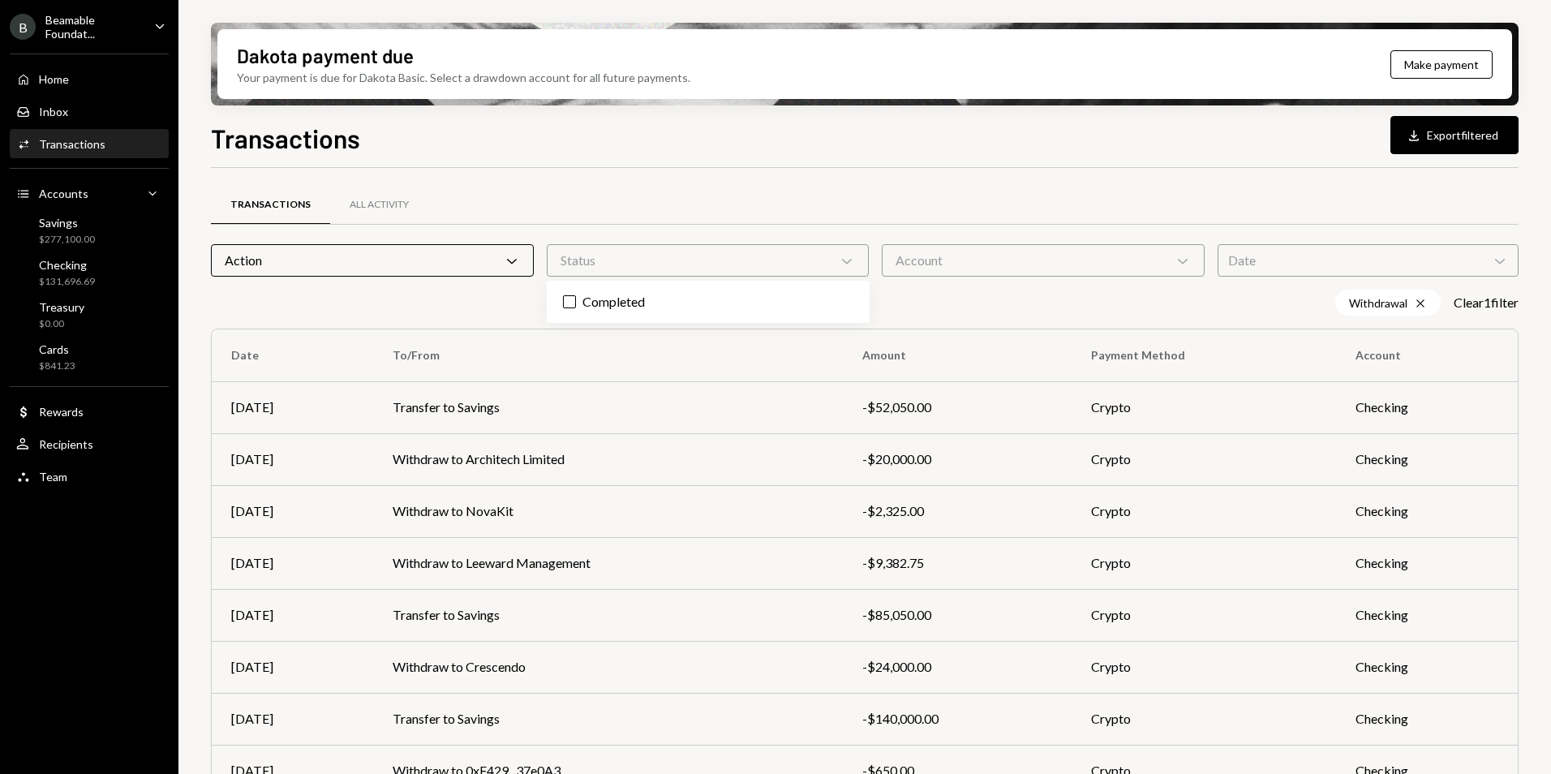
click at [803, 180] on div "Transactions All Activity Action Chevron Down Status Chevron Down Account Chevr…" at bounding box center [865, 568] width 1308 height 801
click at [1030, 252] on div "Account Chevron Down" at bounding box center [1043, 260] width 323 height 32
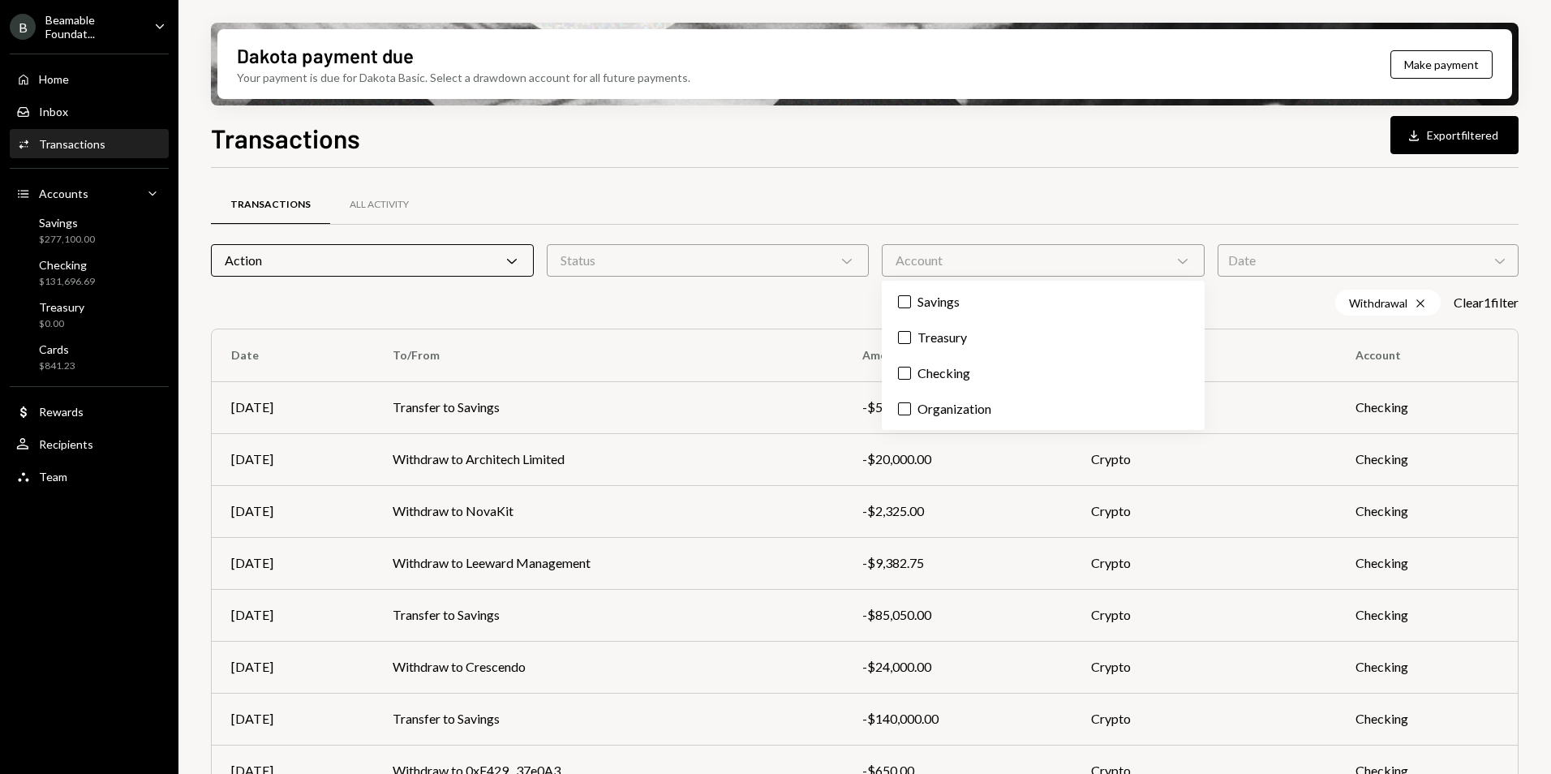
drag, startPoint x: 852, startPoint y: 84, endPoint x: 855, endPoint y: 109, distance: 24.6
click at [853, 91] on div "Dakota payment due Your payment is due for Dakota Basic. Select a drawdown acco…" at bounding box center [864, 64] width 1295 height 70
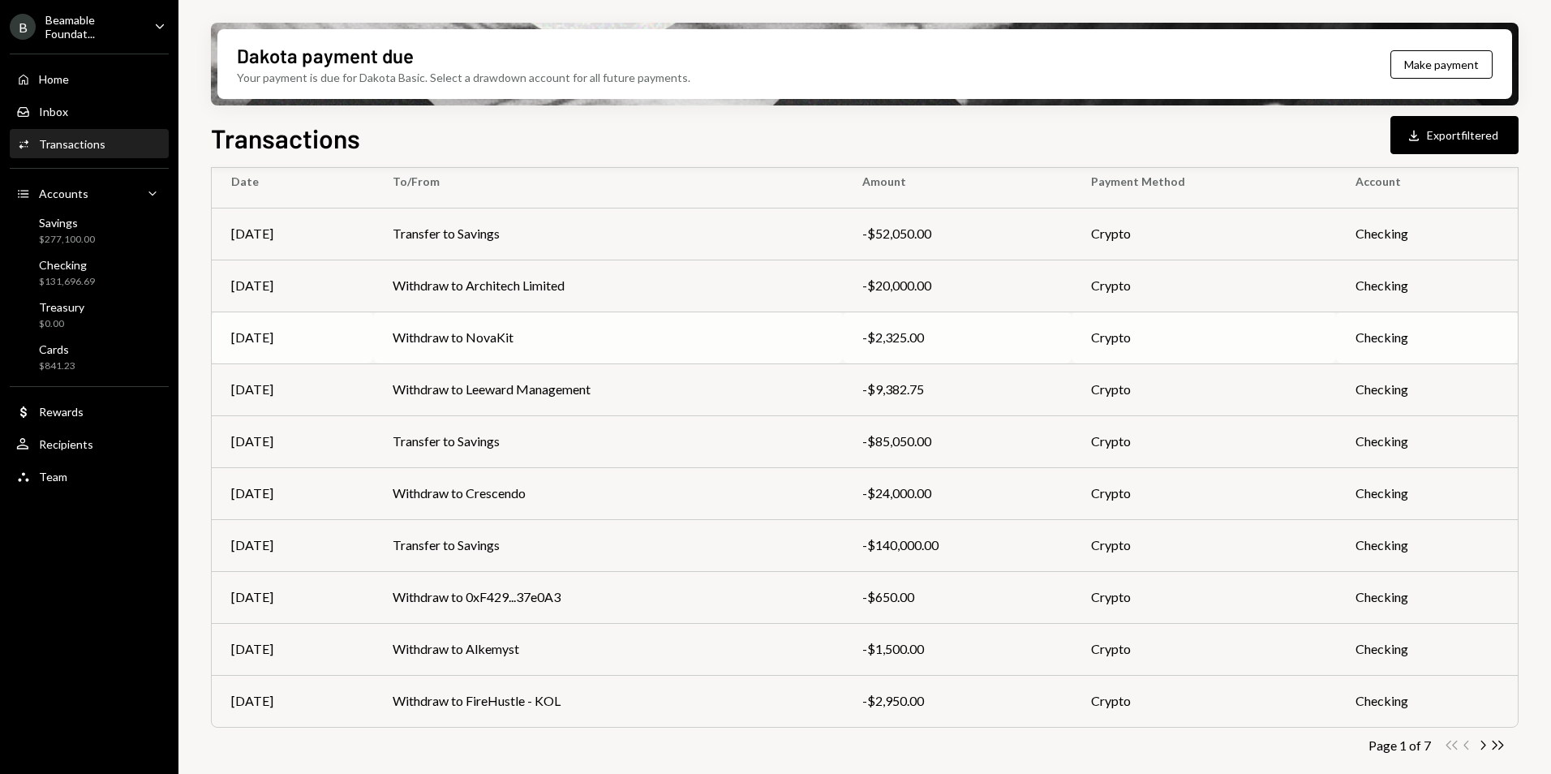
scroll to position [176, 0]
click at [1484, 742] on icon "button" at bounding box center [1484, 742] width 5 height 9
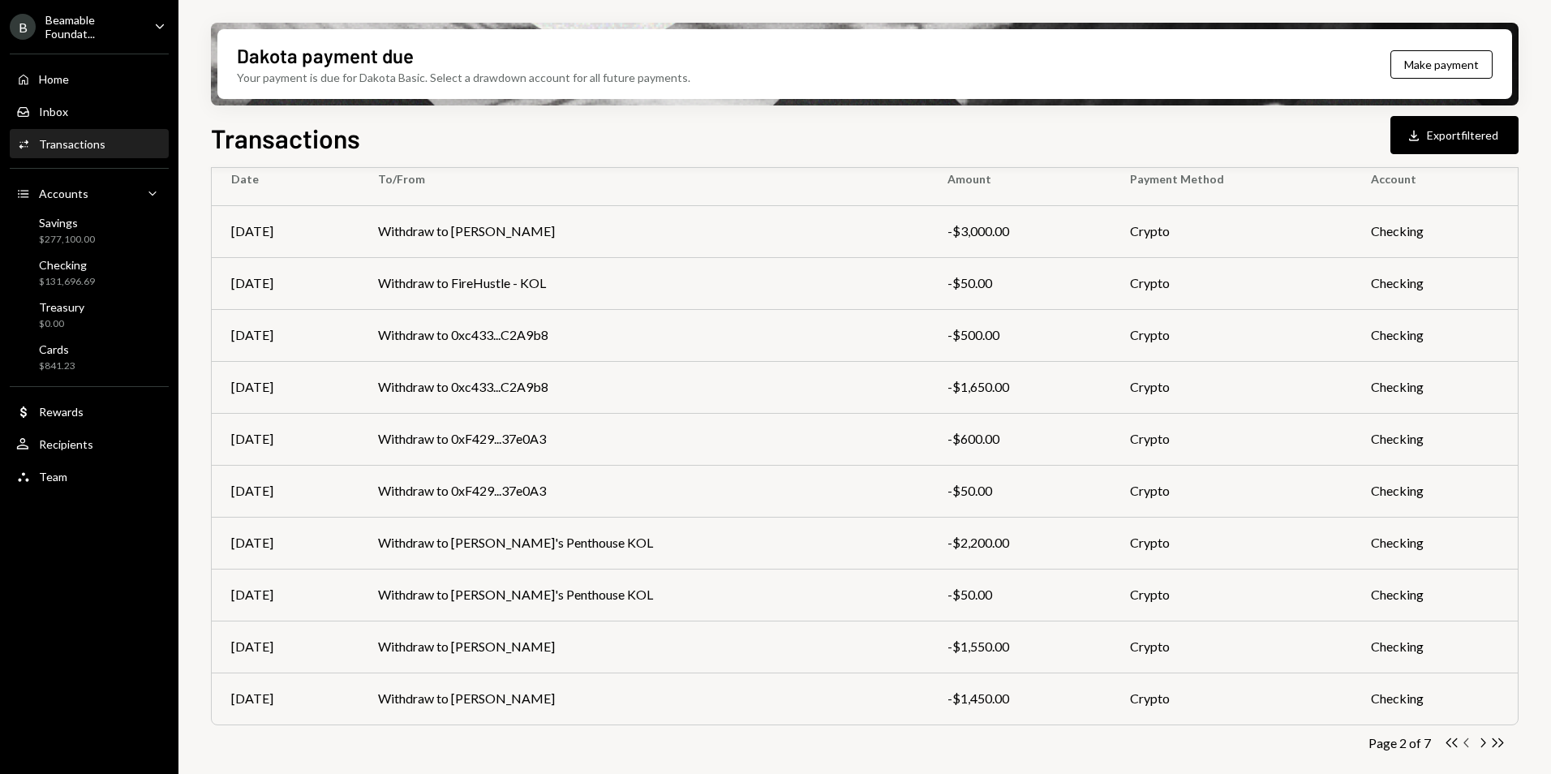
click at [1464, 746] on icon "Chevron Left" at bounding box center [1467, 742] width 15 height 15
